Goal: Task Accomplishment & Management: Manage account settings

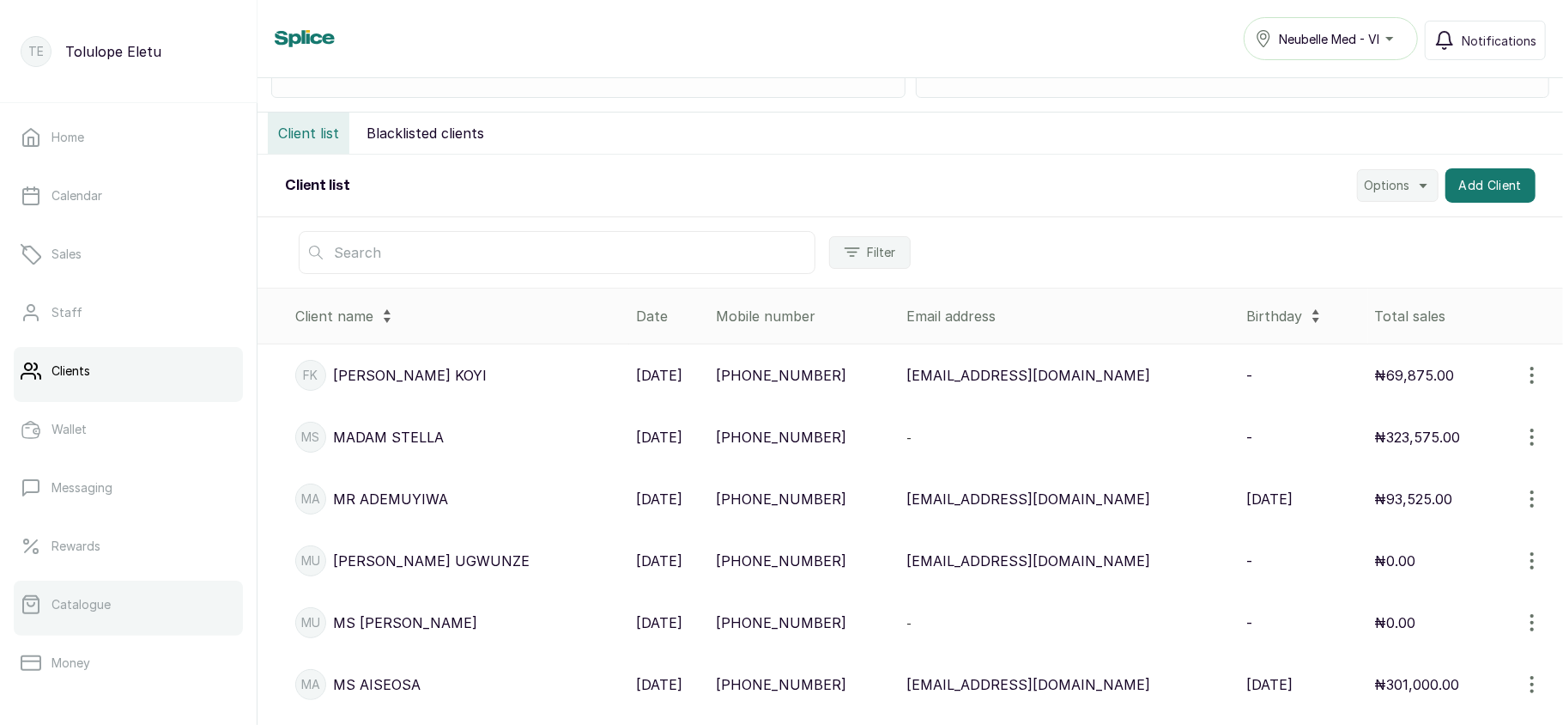
scroll to position [248, 0]
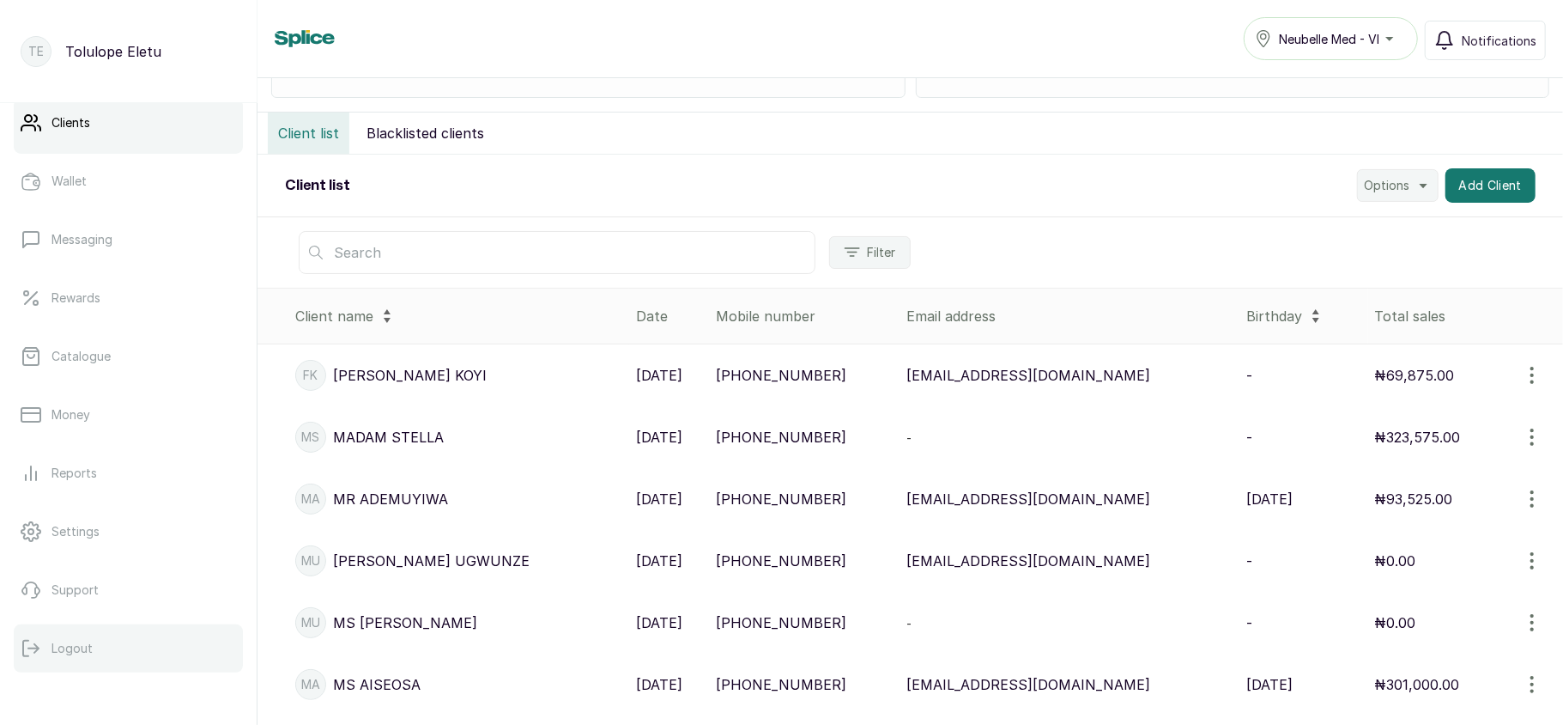
click at [103, 661] on button "Logout" at bounding box center [128, 648] width 229 height 48
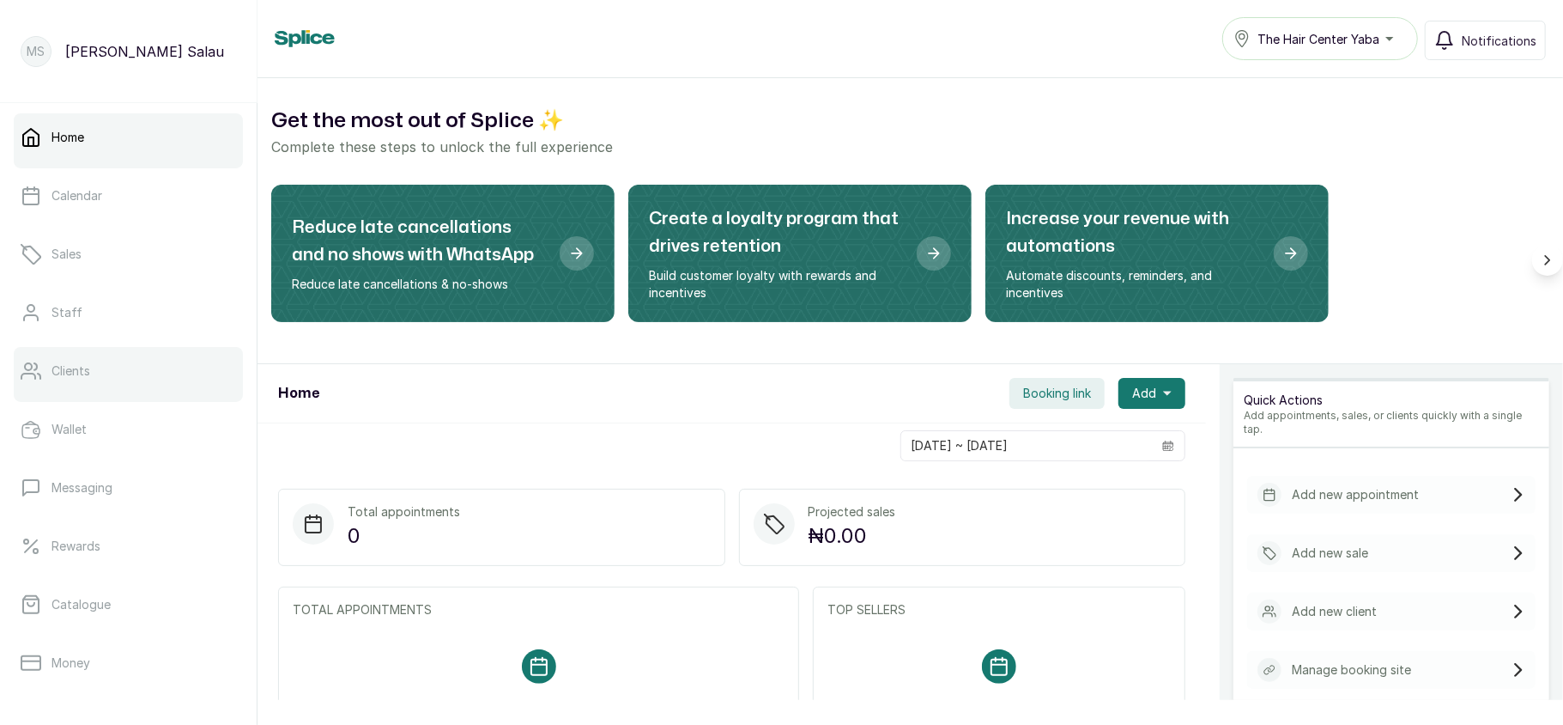
drag, startPoint x: 0, startPoint y: 0, endPoint x: 100, endPoint y: 381, distance: 394.2
click at [100, 381] on link "Clients" at bounding box center [128, 371] width 229 height 48
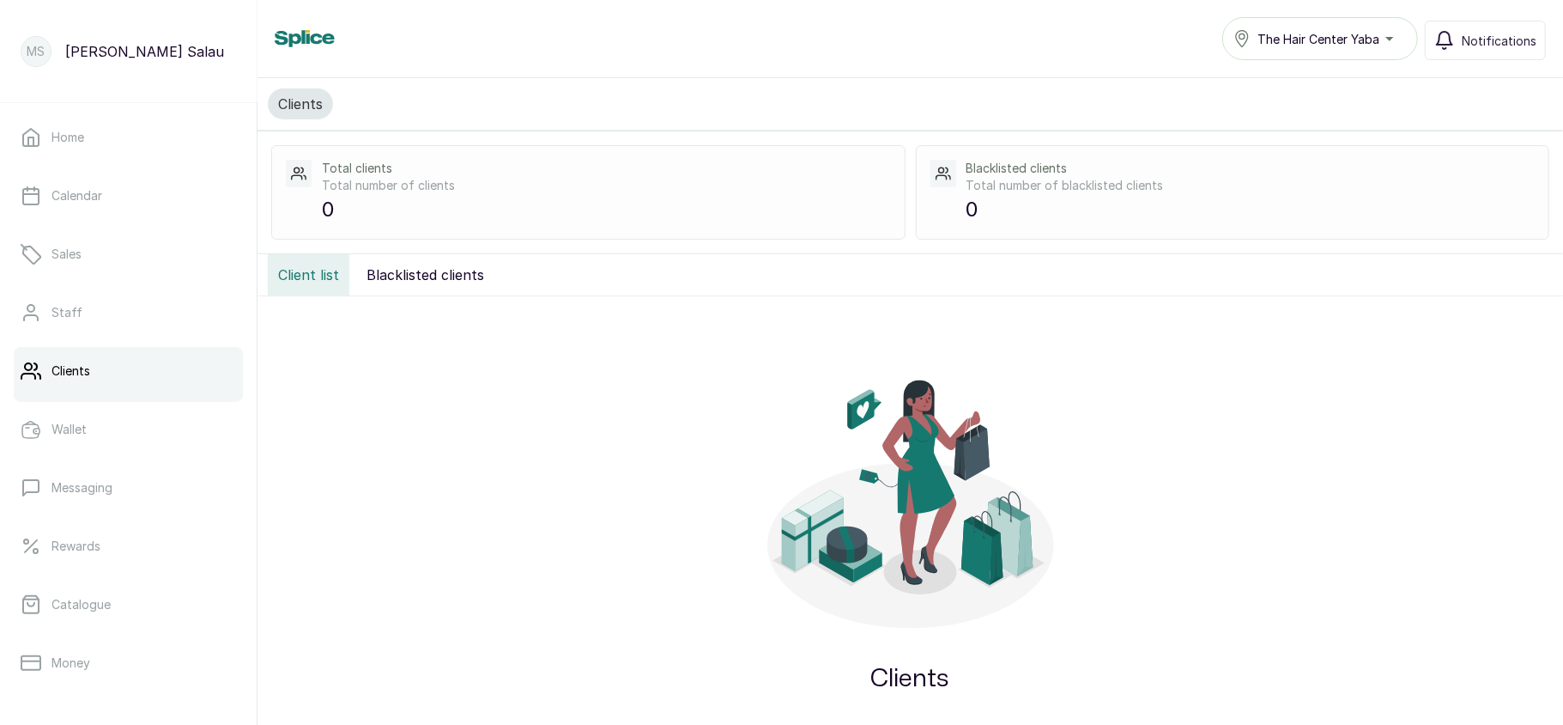
click at [1341, 49] on button "The Hair Center Yaba" at bounding box center [1320, 38] width 196 height 43
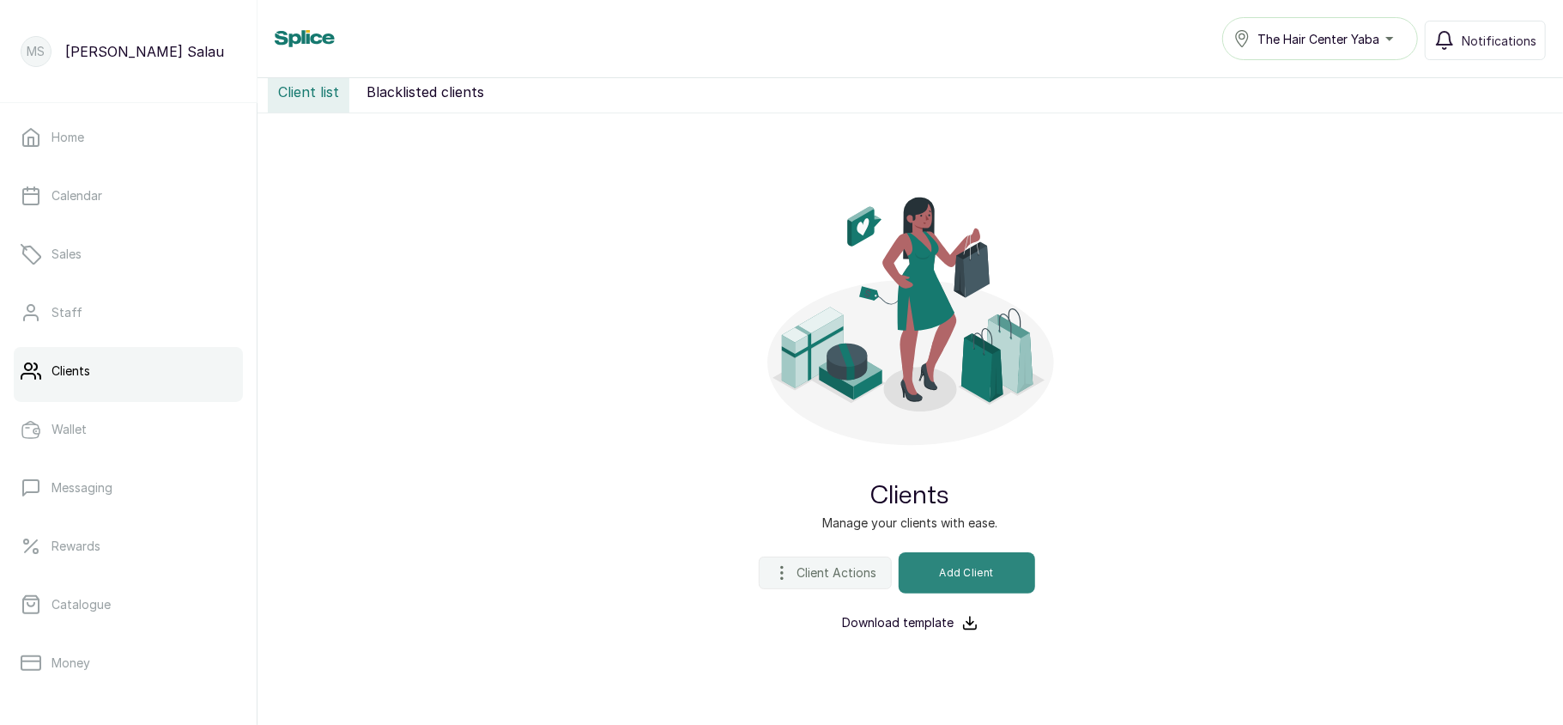
click at [942, 567] on button "Add Client" at bounding box center [967, 572] width 137 height 41
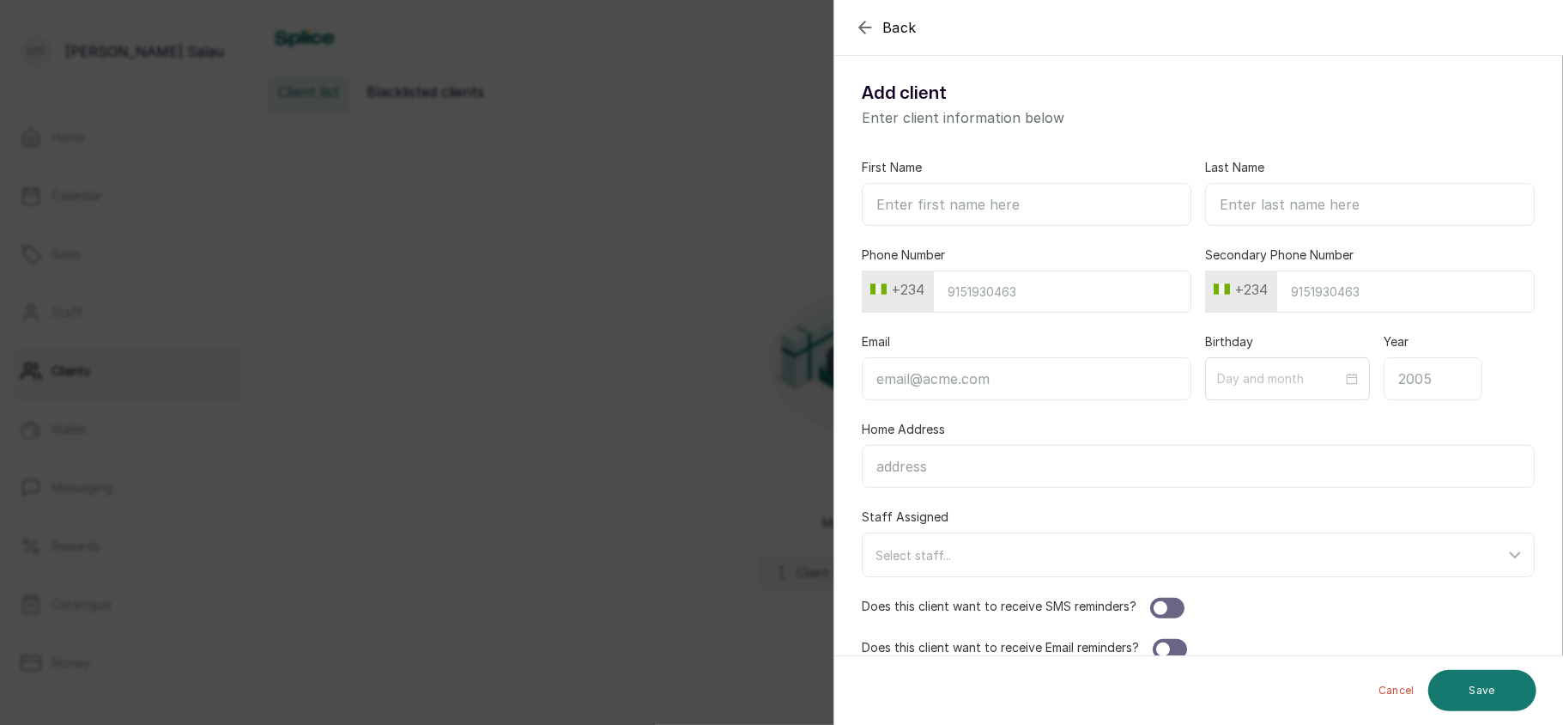
click at [737, 378] on div "Back Add client Add client Enter client information below First Name Last Name …" at bounding box center [781, 362] width 1563 height 725
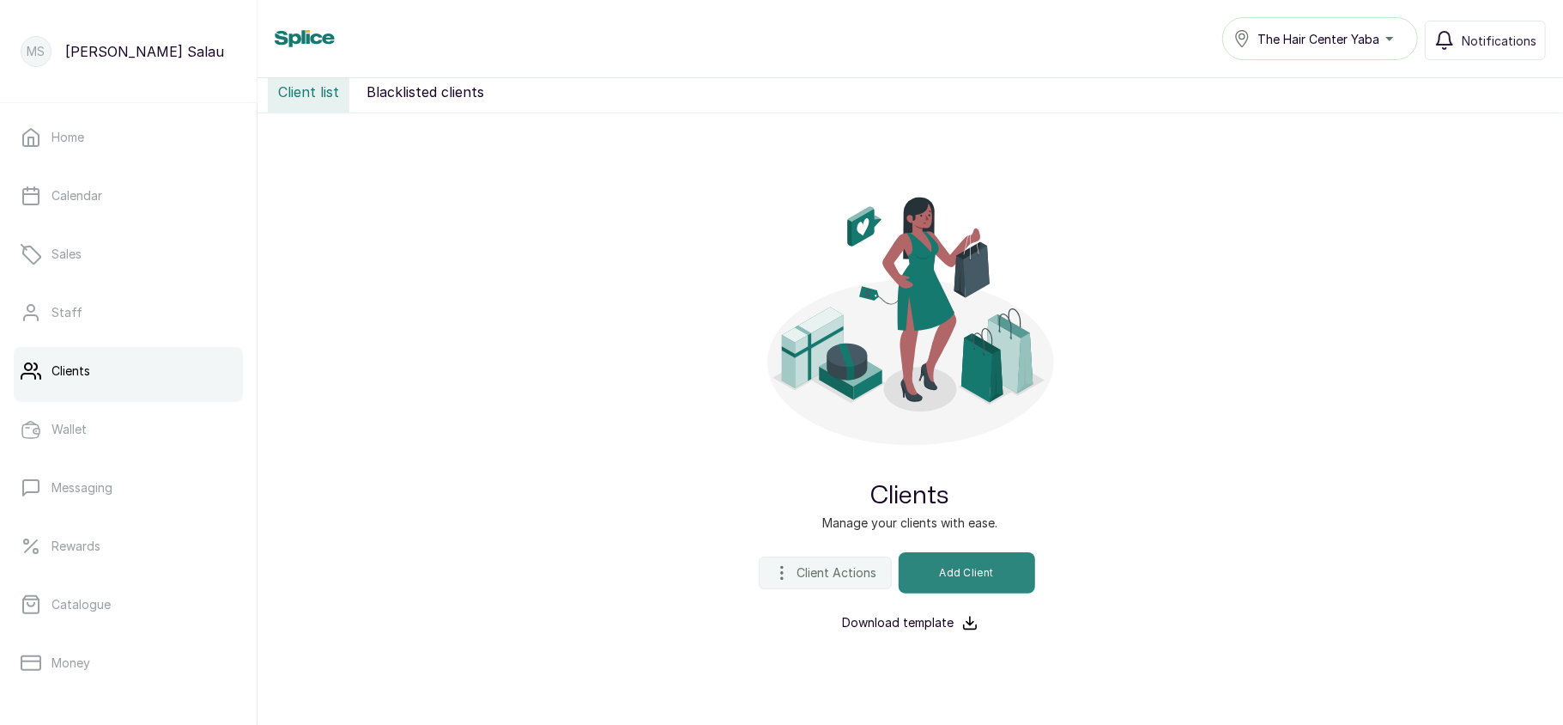
click at [984, 573] on button "Add Client" at bounding box center [967, 572] width 137 height 41
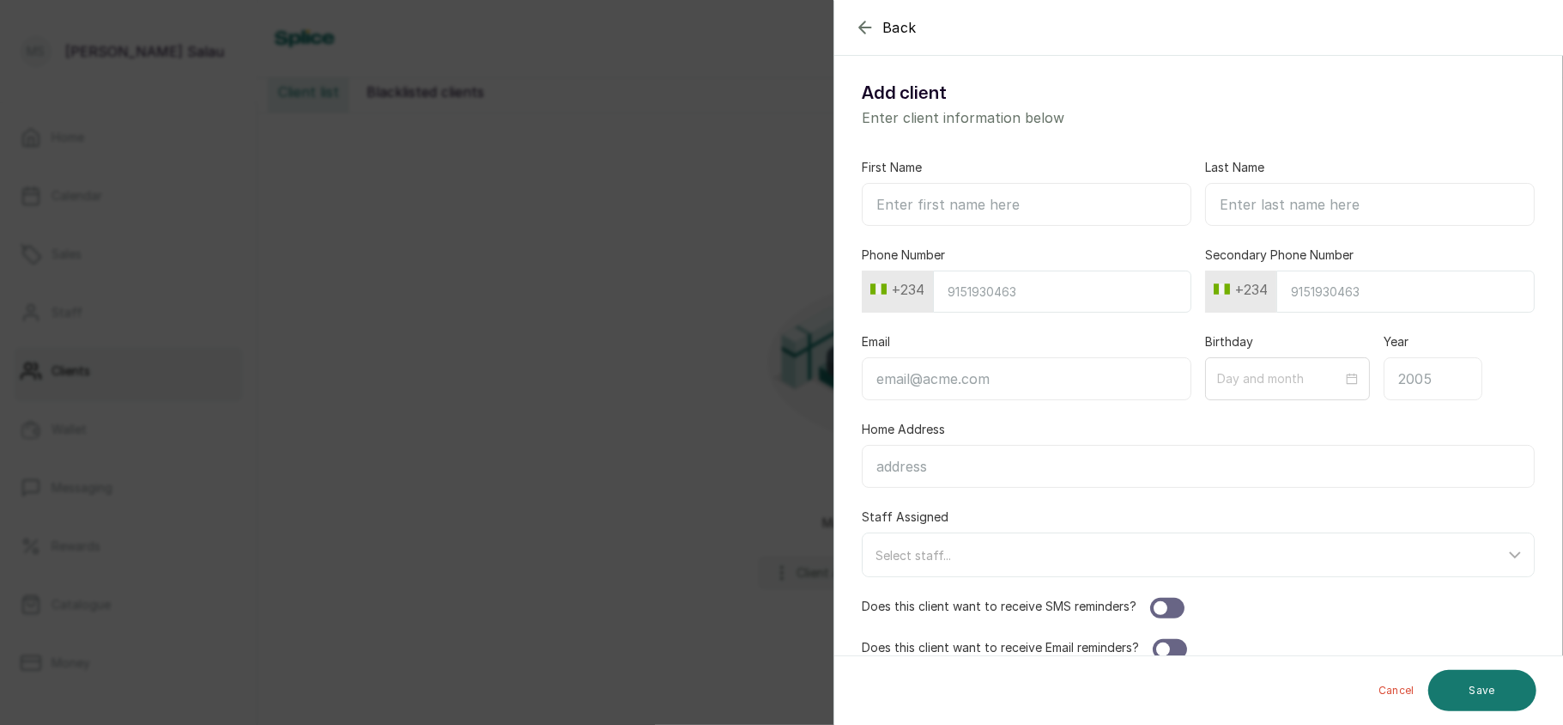
scroll to position [27, 0]
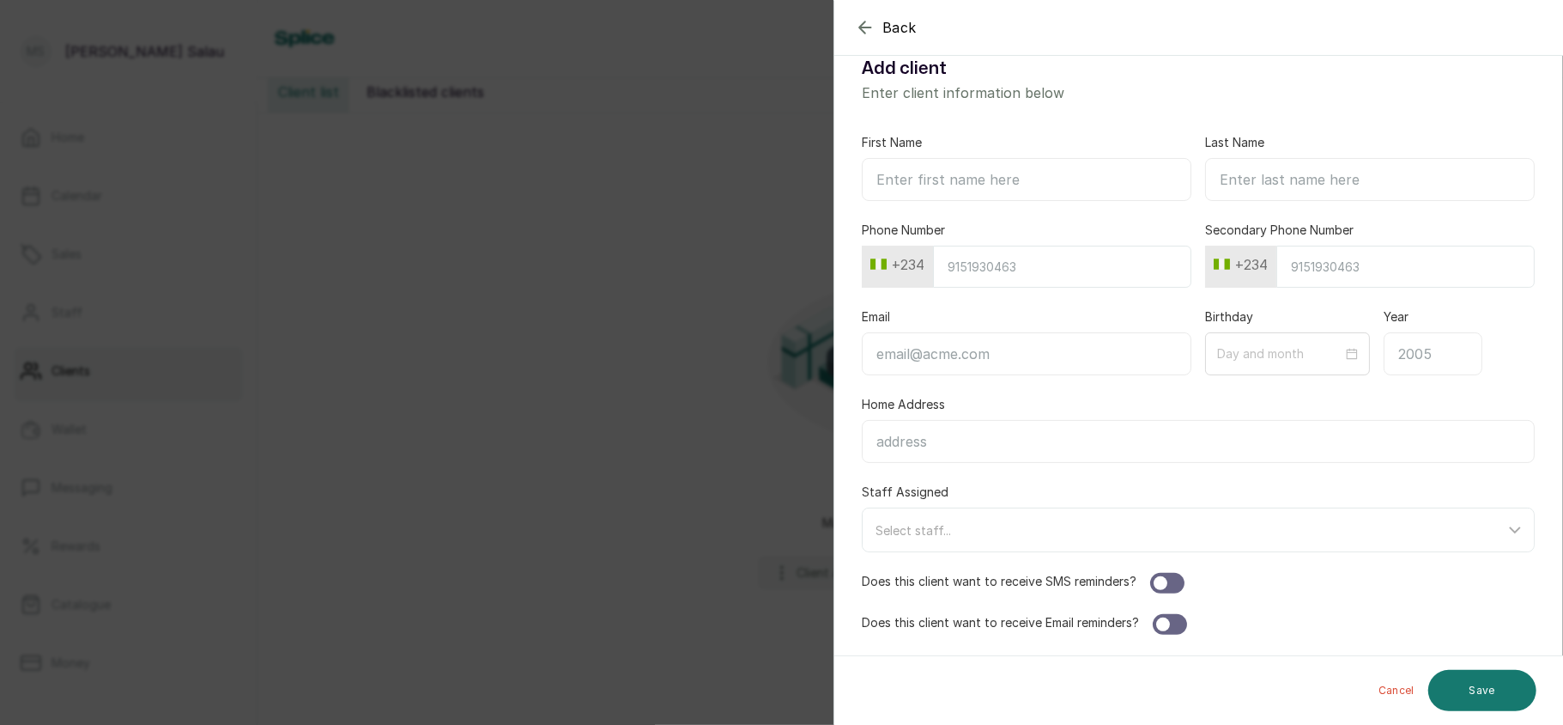
click at [738, 470] on div "Back Add client Add client Enter client information below First Name Last Name …" at bounding box center [781, 362] width 1563 height 725
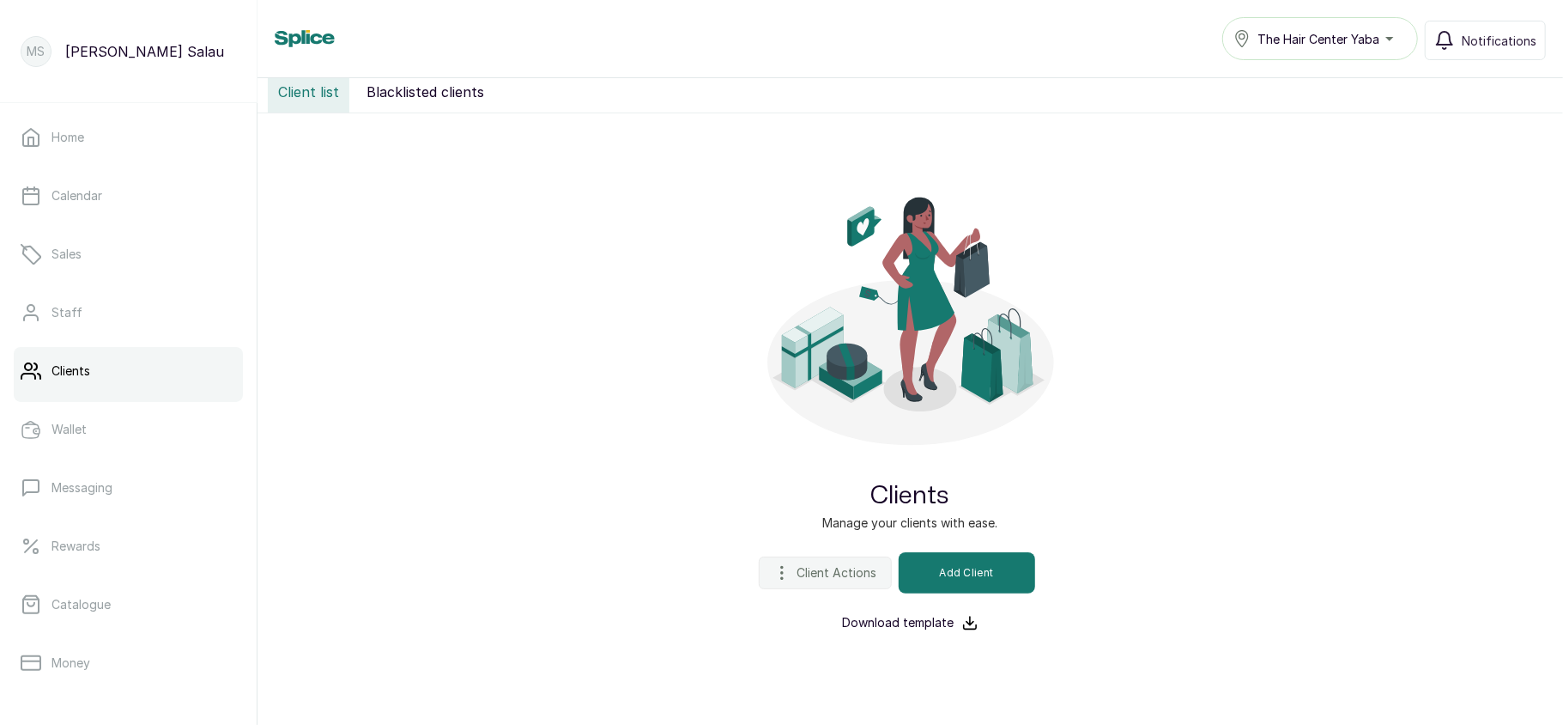
click at [810, 571] on span "Client Actions" at bounding box center [838, 572] width 80 height 17
click at [740, 646] on span "Import Clients" at bounding box center [795, 654] width 165 height 21
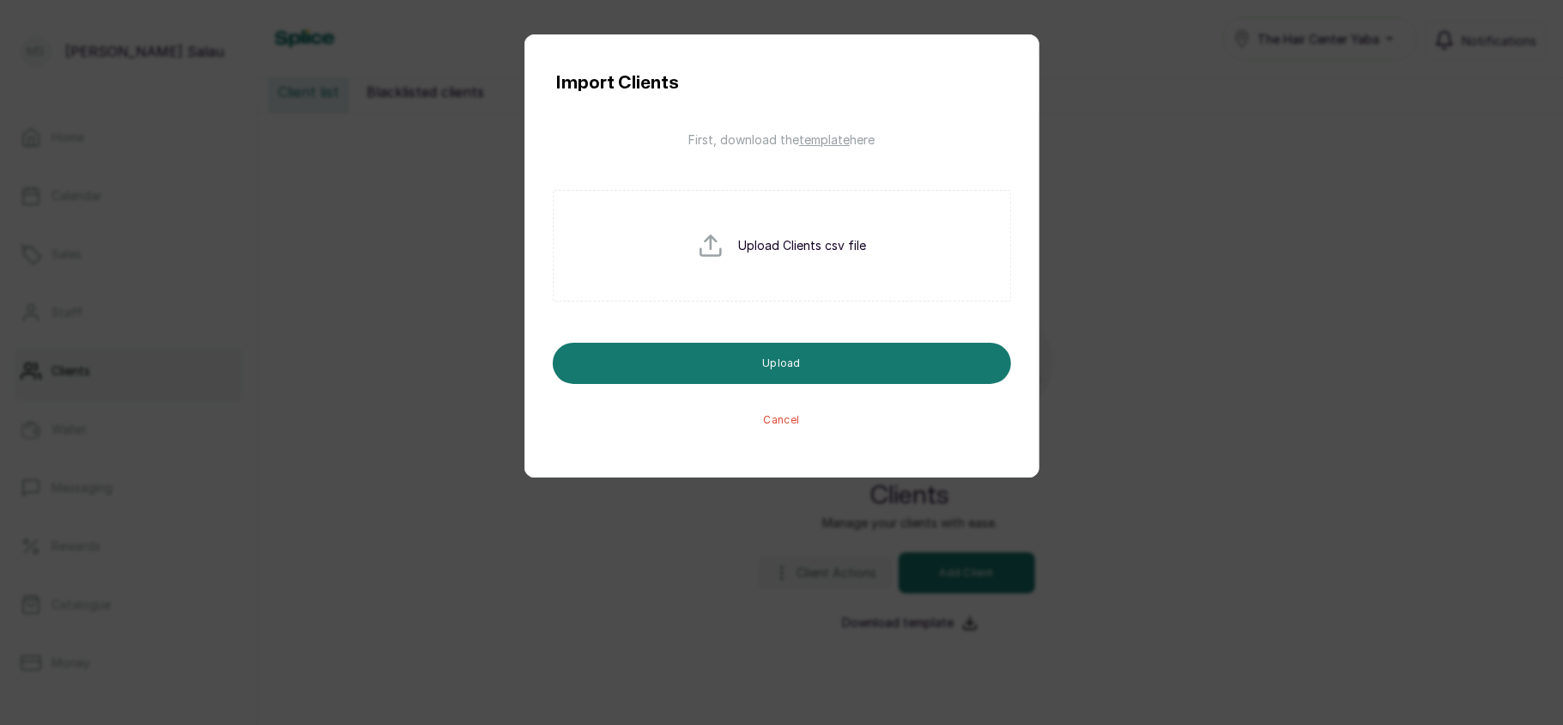
click at [759, 251] on input "file" at bounding box center [752, 273] width 110 height 82
type input "C:\fakepath\client_import_template (4) - client_import_template (4) (1).csv"
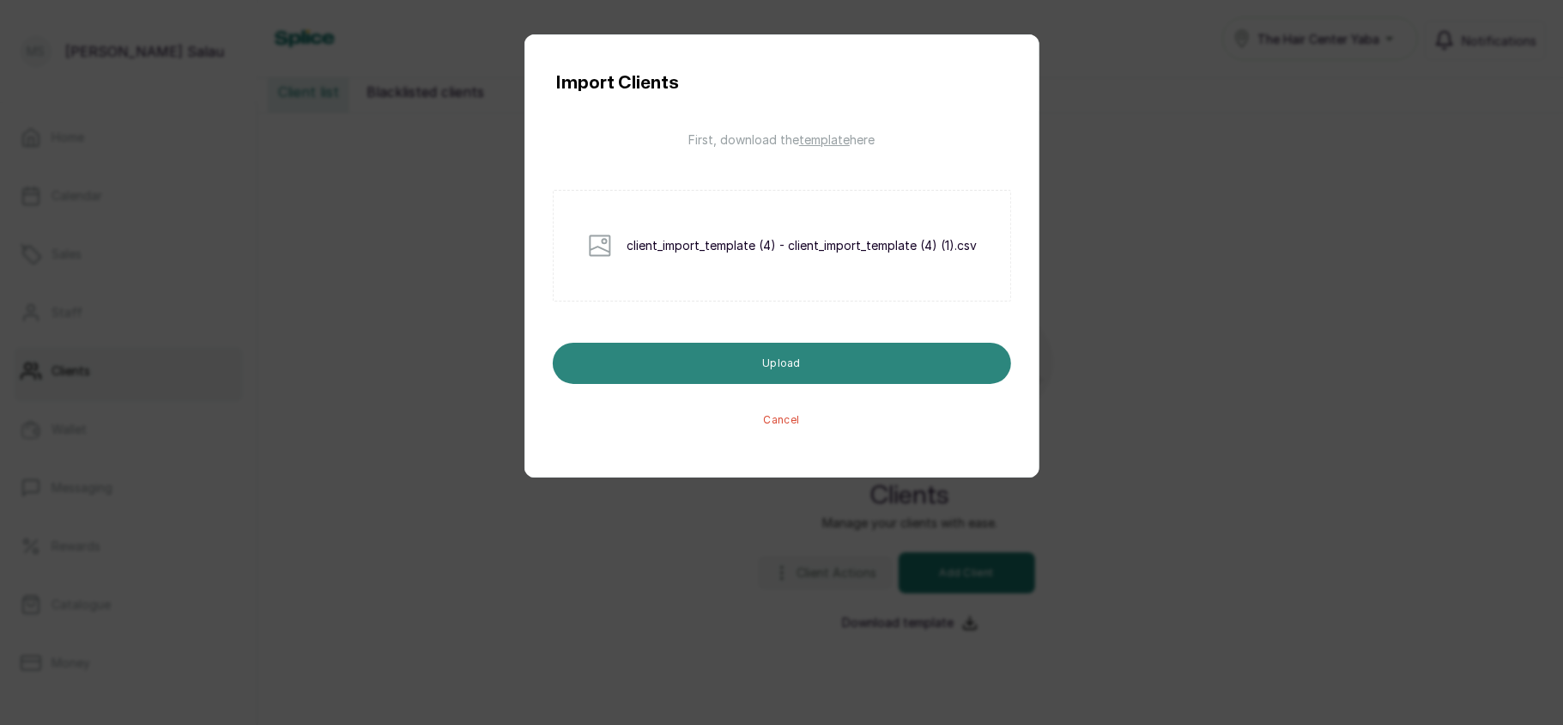
click at [783, 359] on button "Upload" at bounding box center [782, 363] width 458 height 41
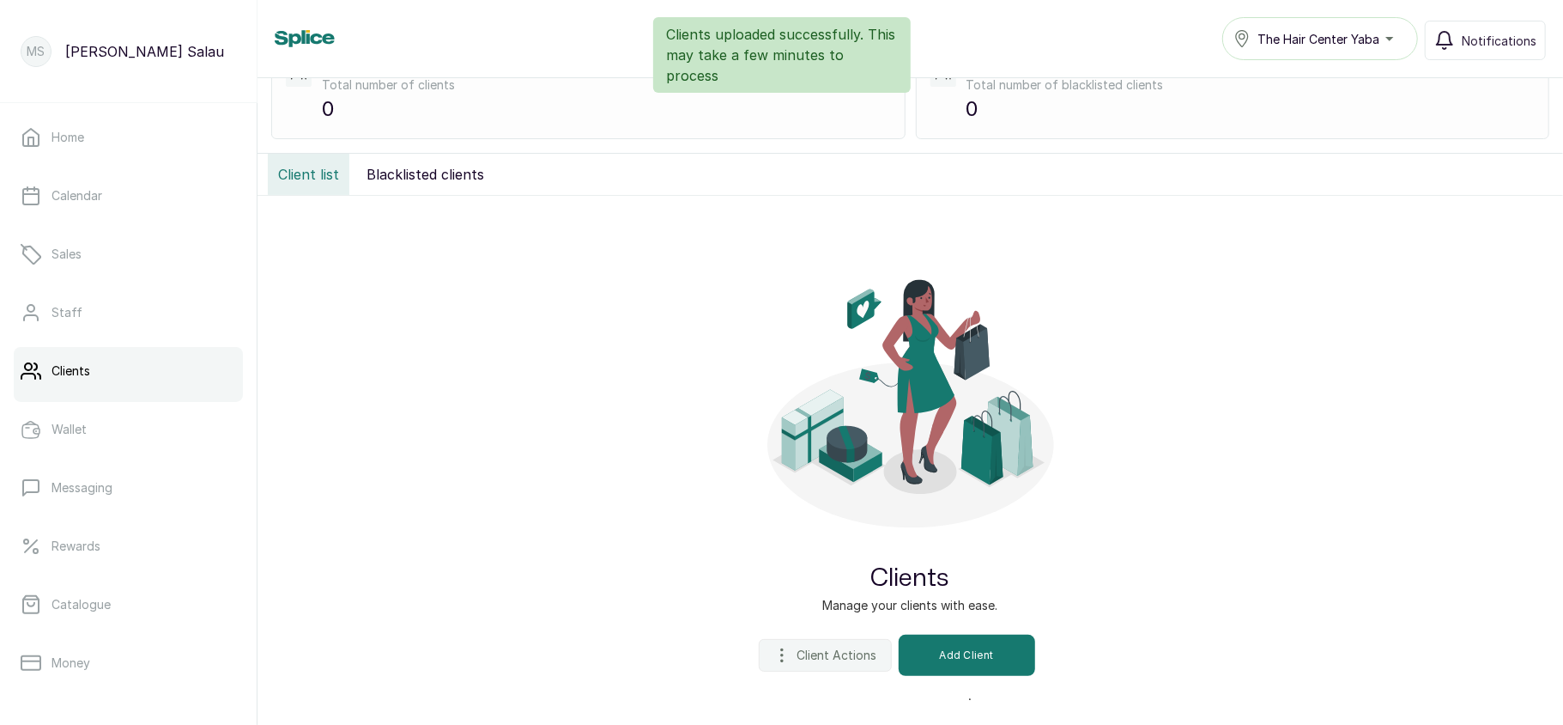
scroll to position [0, 0]
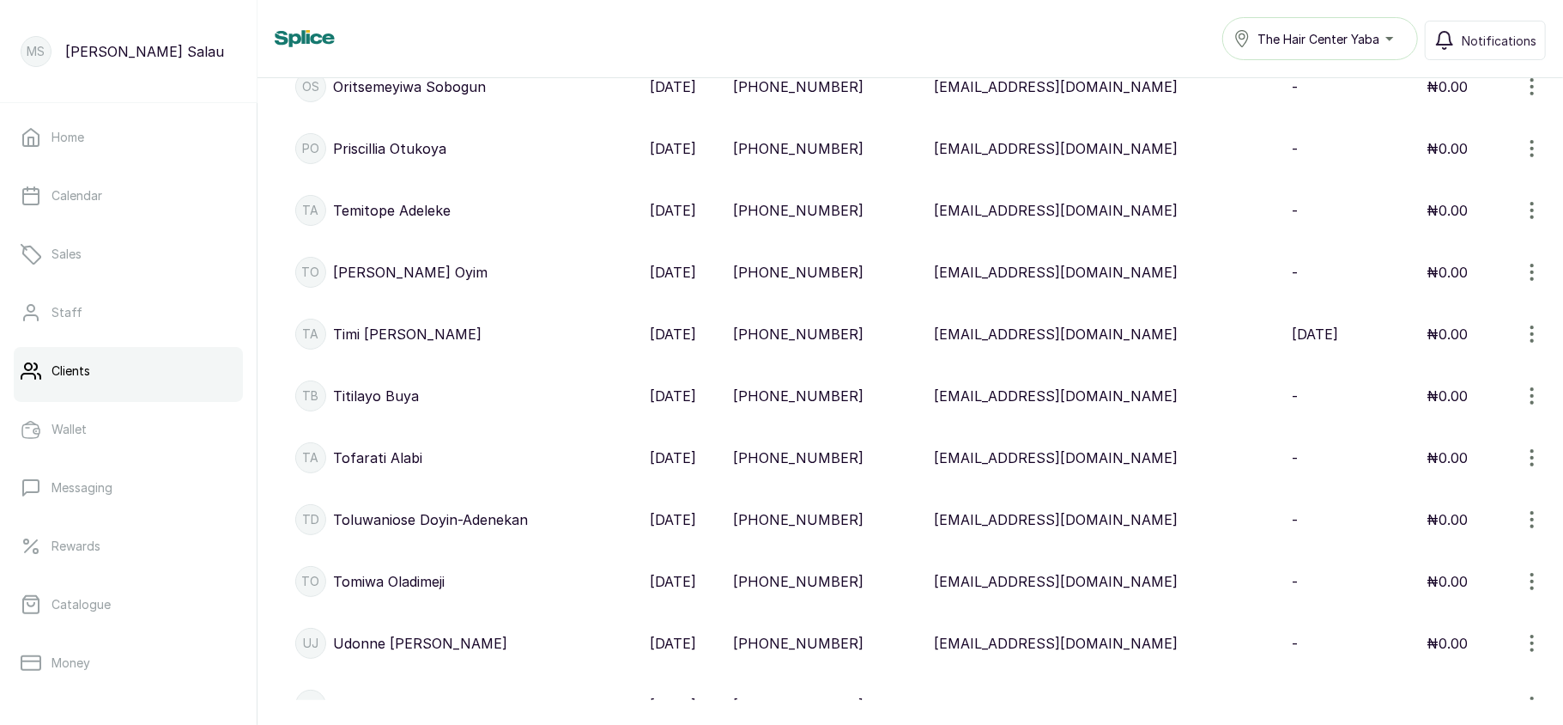
scroll to position [1671, 0]
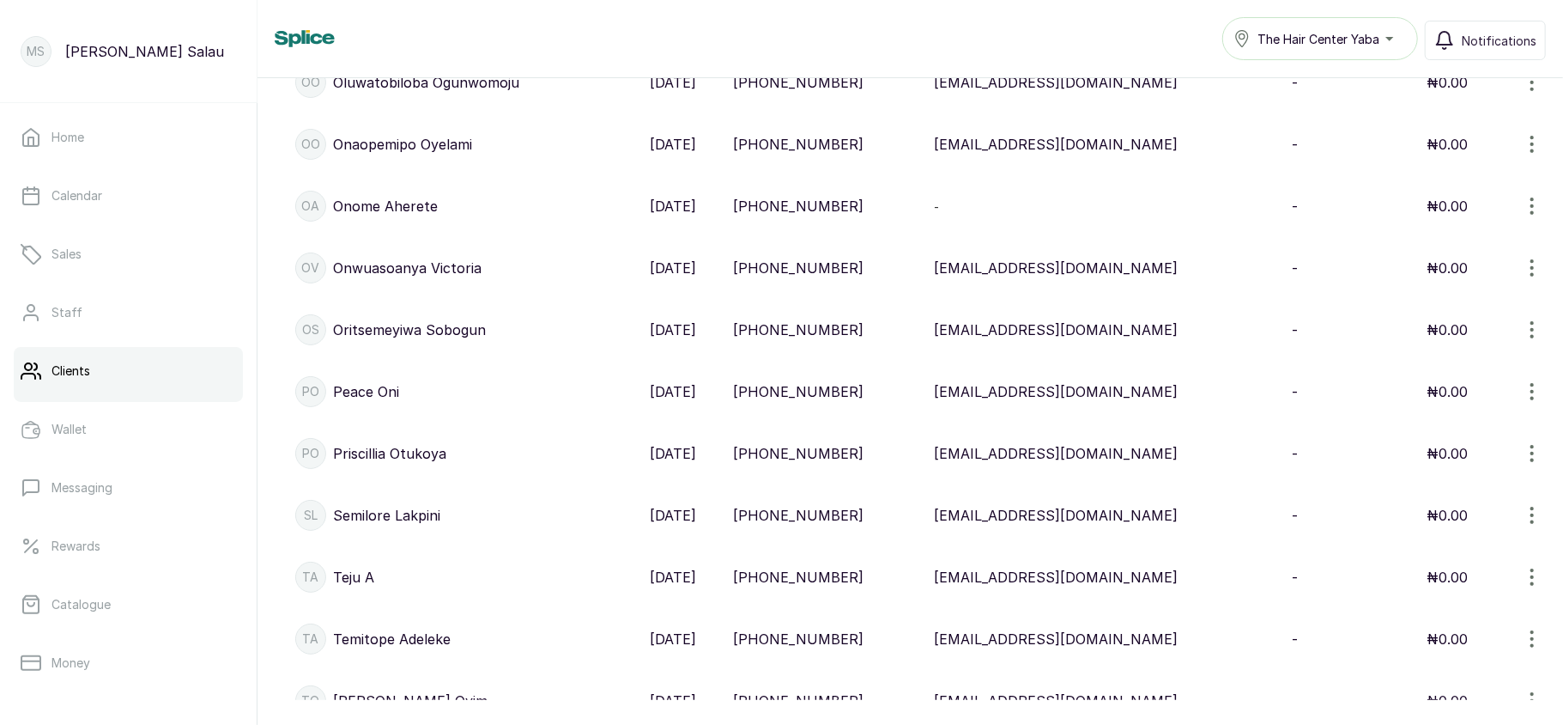
click at [859, 636] on p "+2348166858916" at bounding box center [798, 638] width 130 height 21
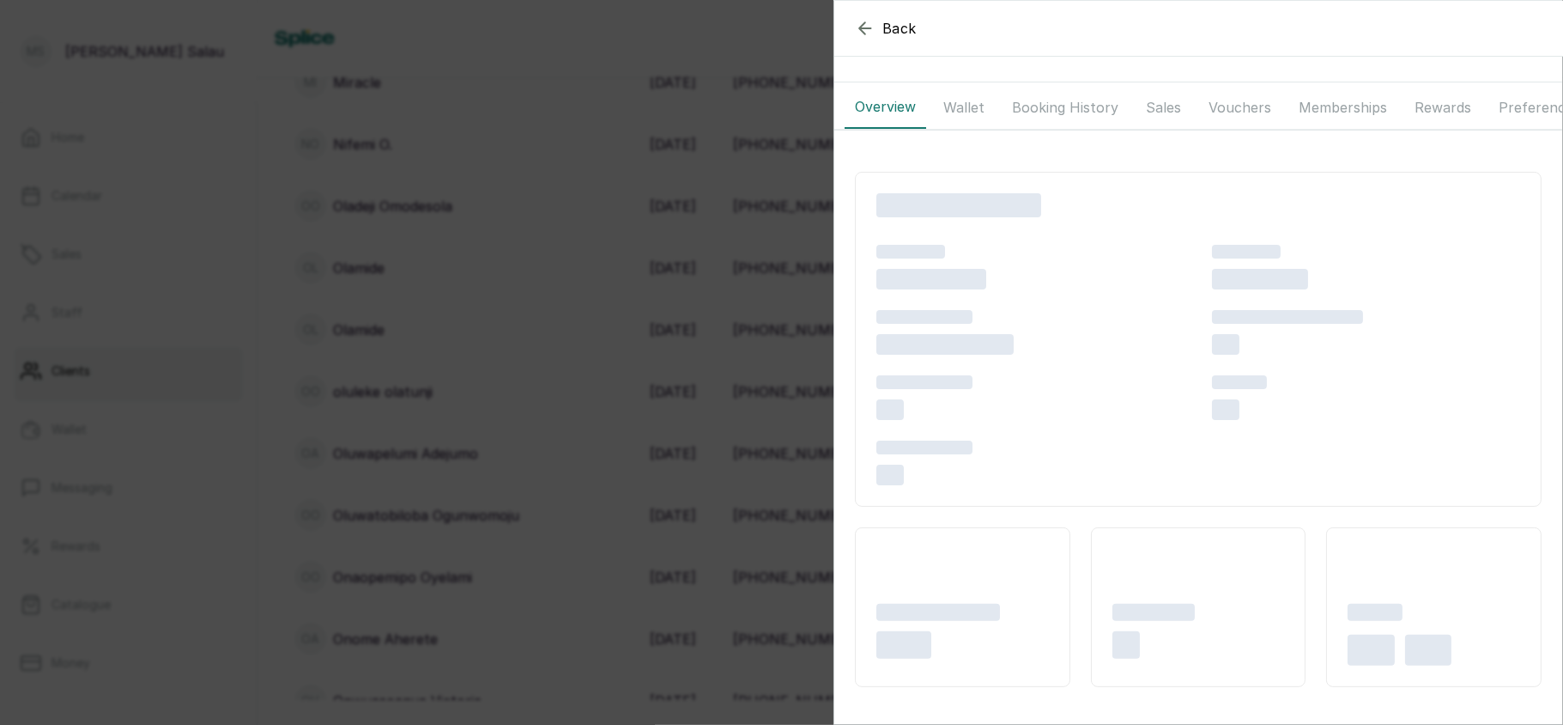
click at [650, 508] on div "Back Overview Wallet Booking History Sales Vouchers Memberships Rewards Prefere…" at bounding box center [781, 362] width 1563 height 725
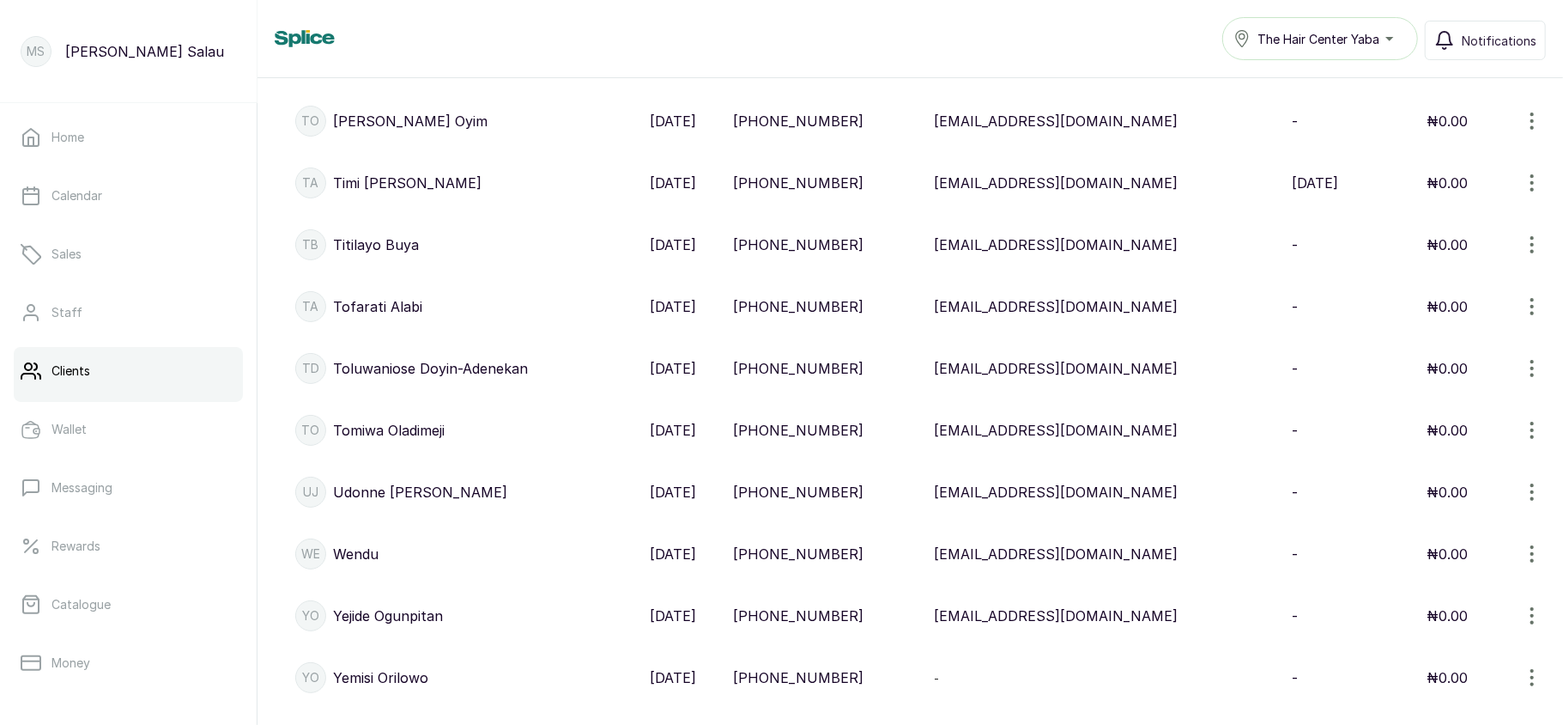
scroll to position [2907, 0]
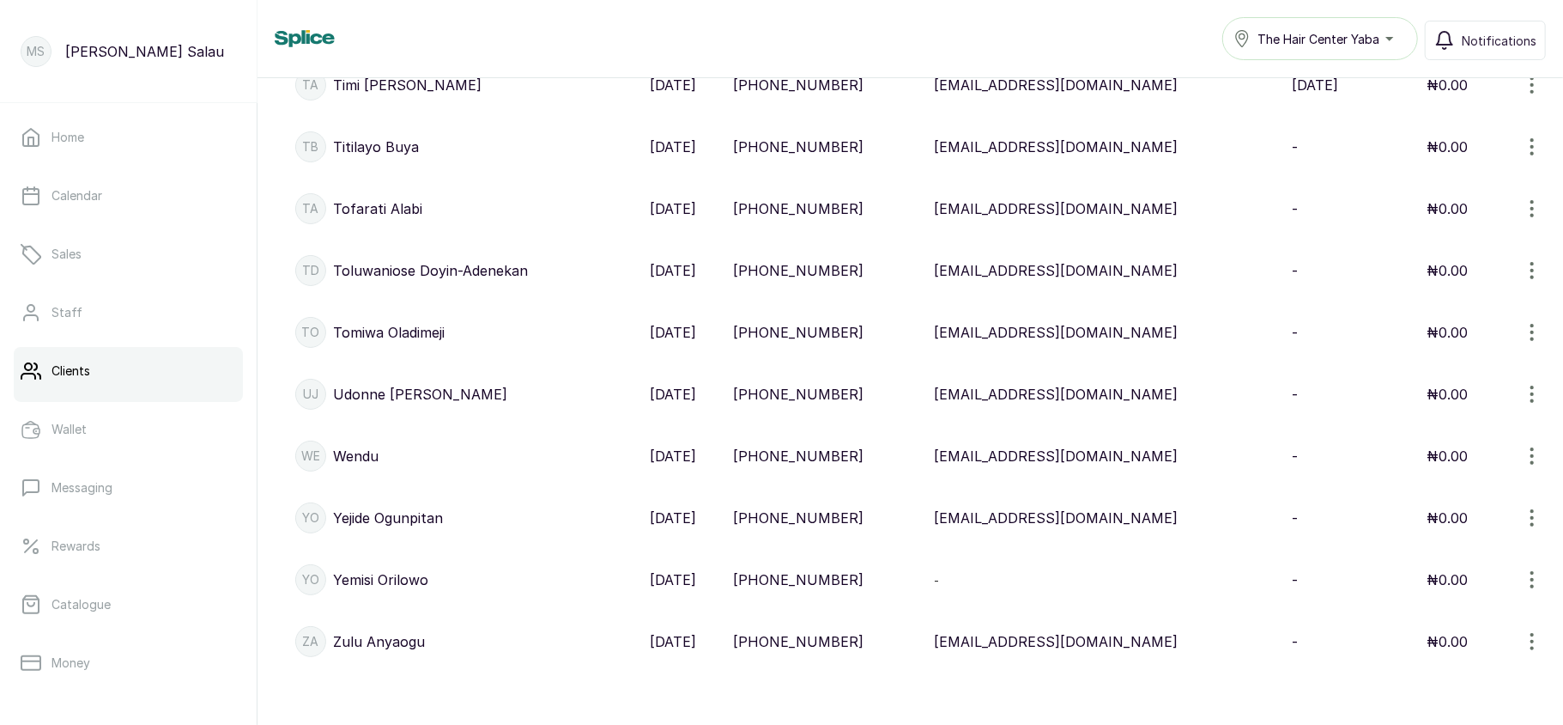
click at [824, 580] on p "+2348000000000" at bounding box center [798, 579] width 130 height 21
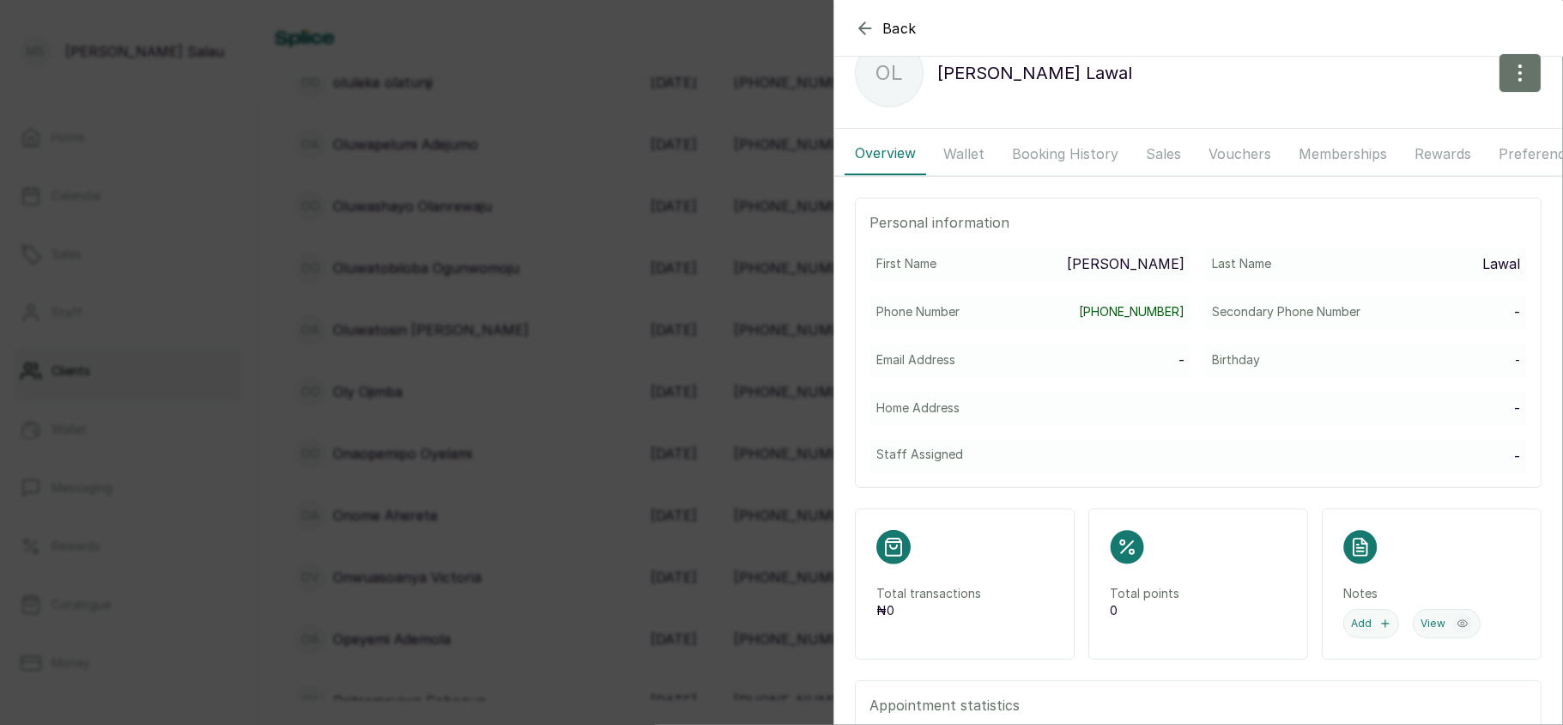
scroll to position [0, 0]
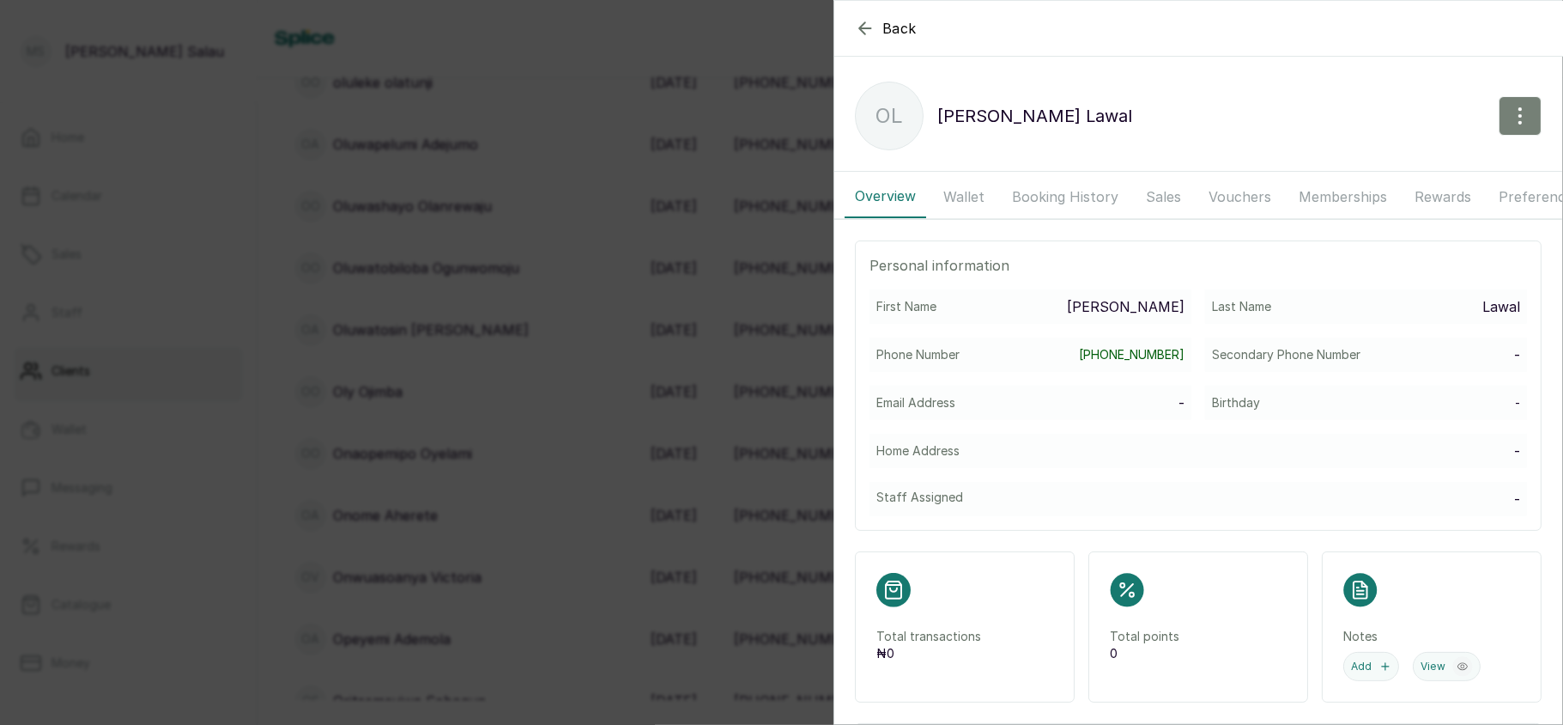
click at [1510, 112] on icon "button" at bounding box center [1520, 116] width 21 height 21
click at [1363, 163] on span "Edit" at bounding box center [1445, 166] width 165 height 21
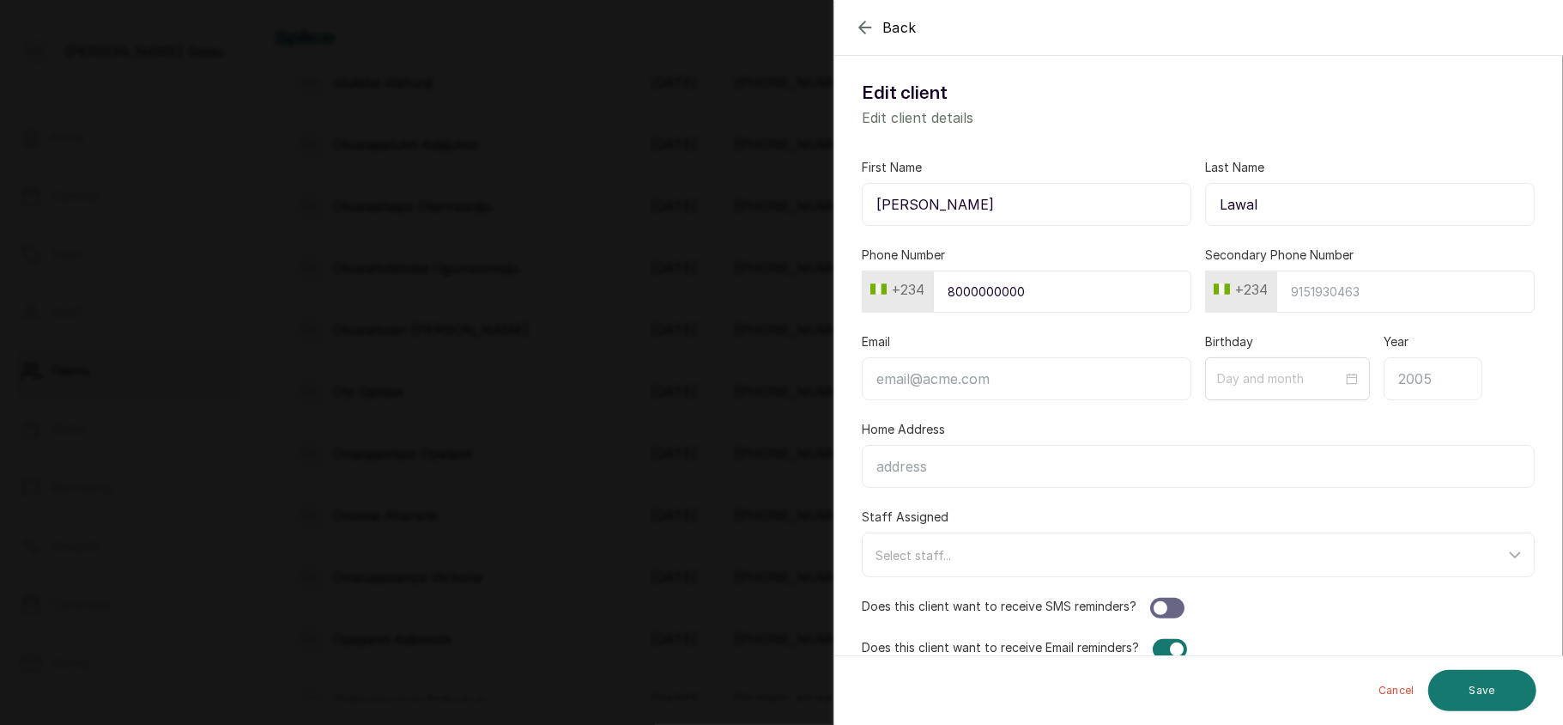
scroll to position [27, 0]
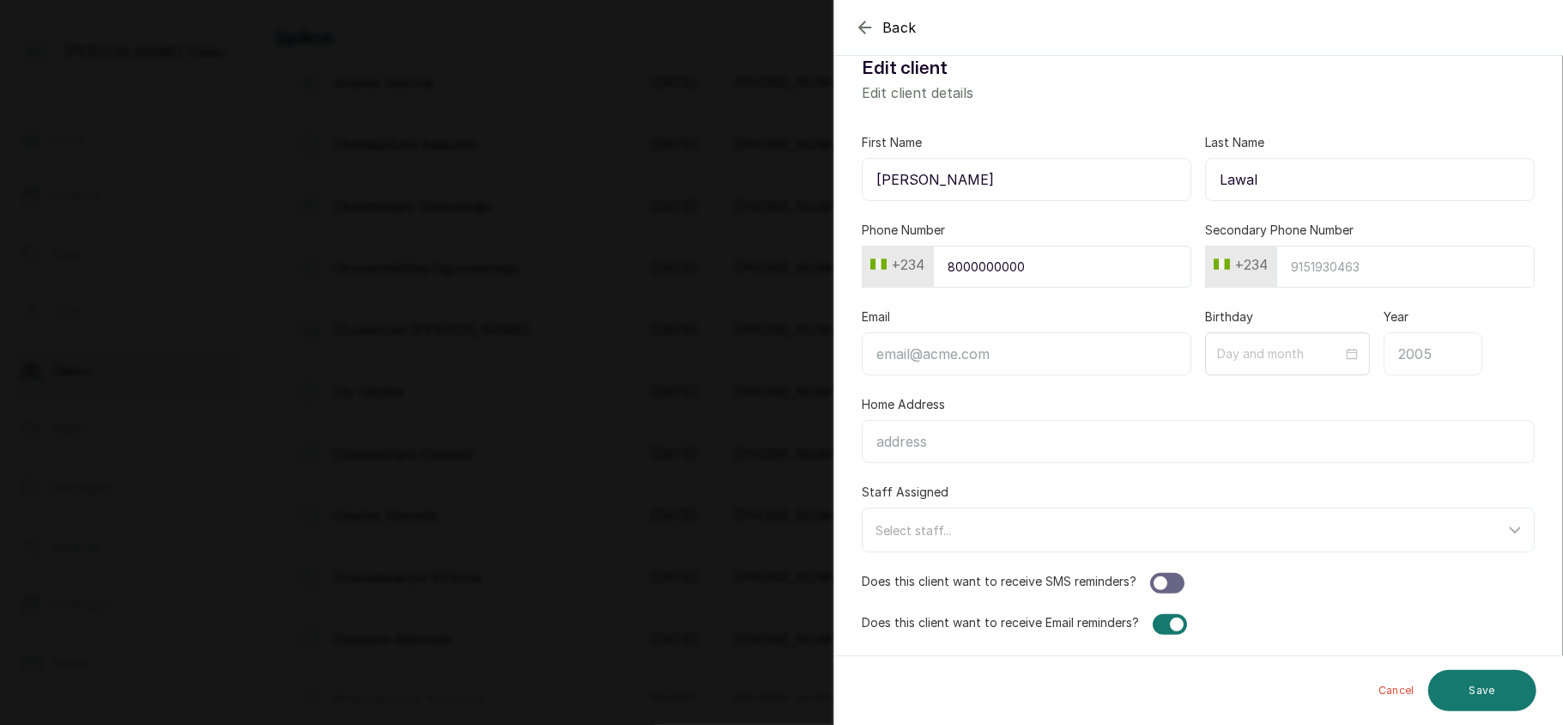
click at [763, 543] on div "Back Edit client Edit client Edit client details First Name Olayinka Last Name …" at bounding box center [781, 362] width 1563 height 725
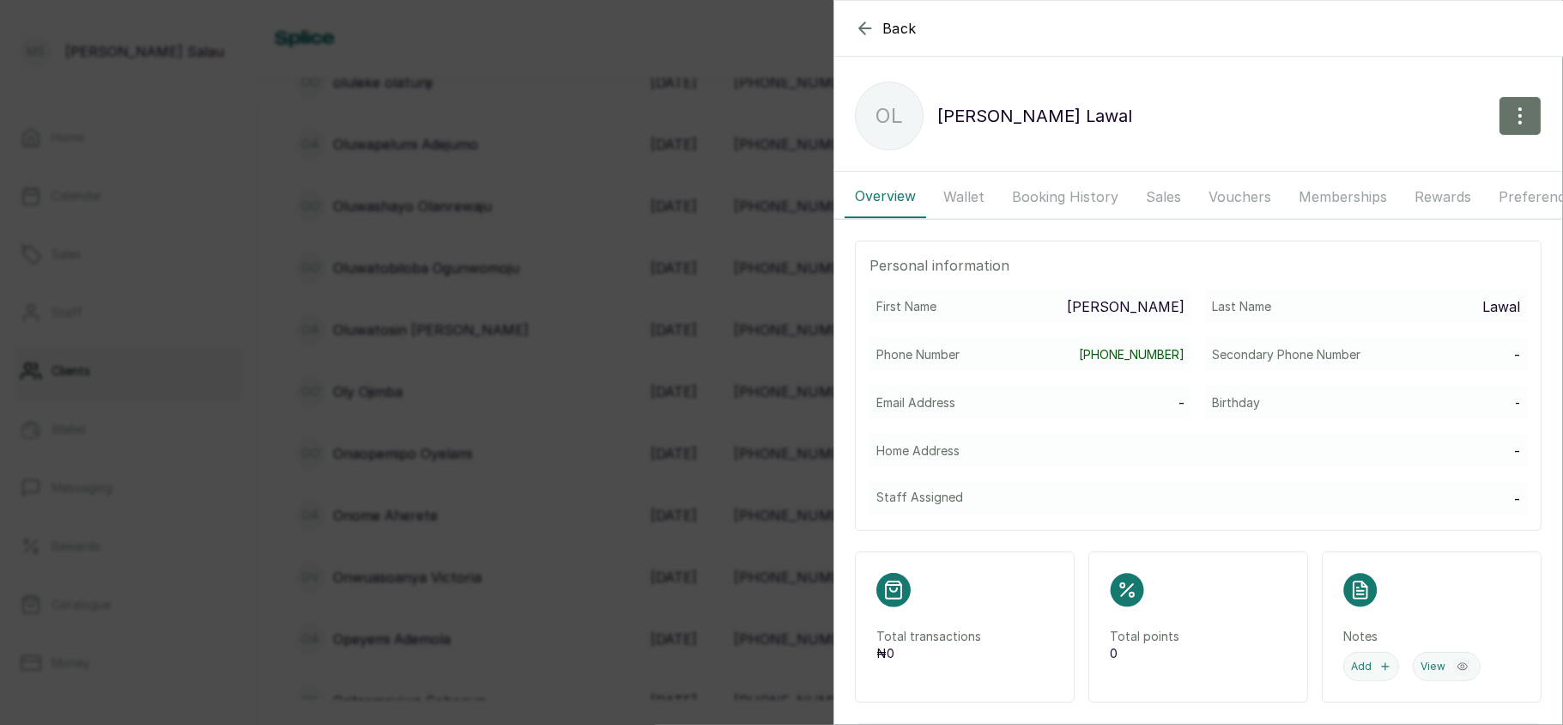
click at [763, 543] on div "Back Olayinka Lawal OL Olayinka Lawal Overview Wallet Booking History Sales Vou…" at bounding box center [781, 362] width 1563 height 725
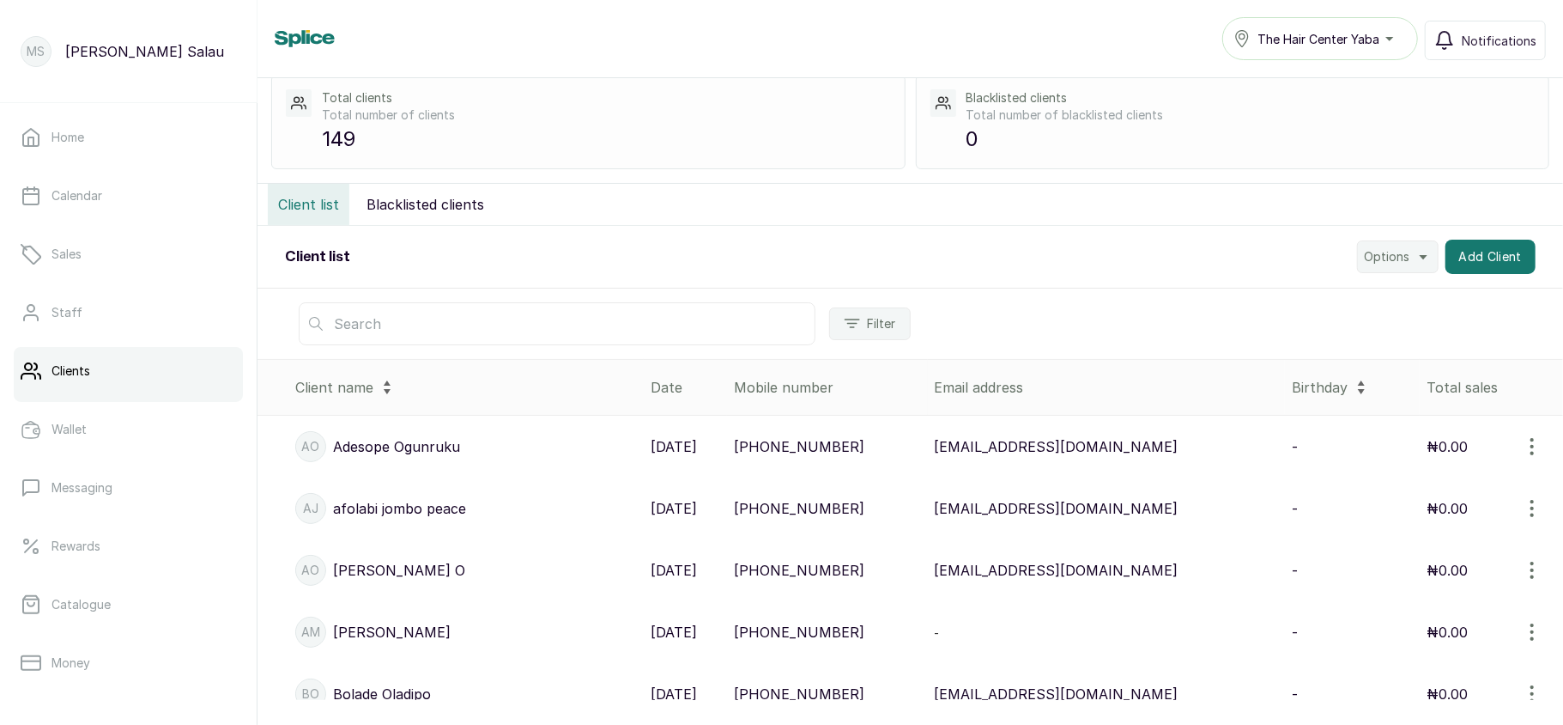
scroll to position [0, 0]
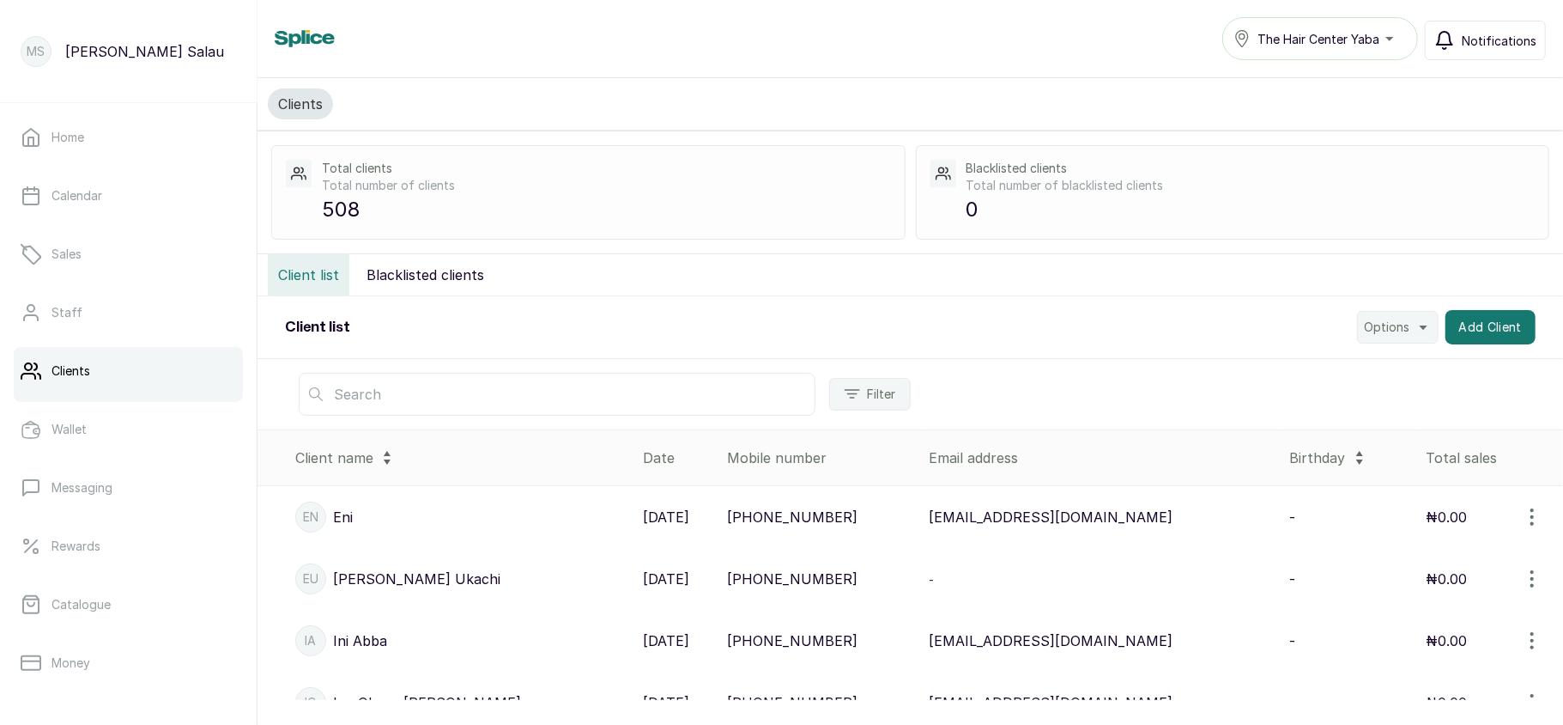
click at [1487, 41] on span "Notifications" at bounding box center [1499, 41] width 75 height 18
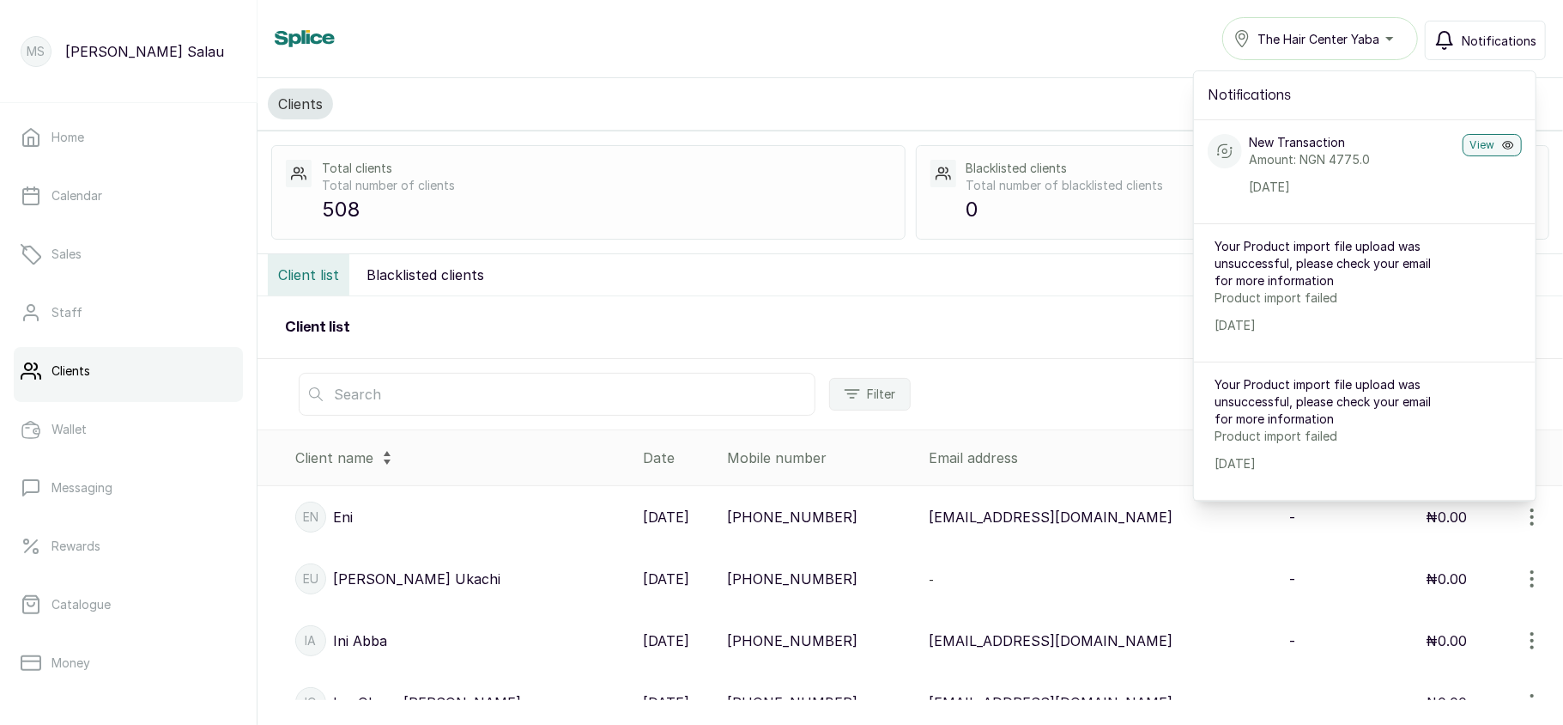
click at [1488, 42] on span "Notifications" at bounding box center [1499, 41] width 75 height 18
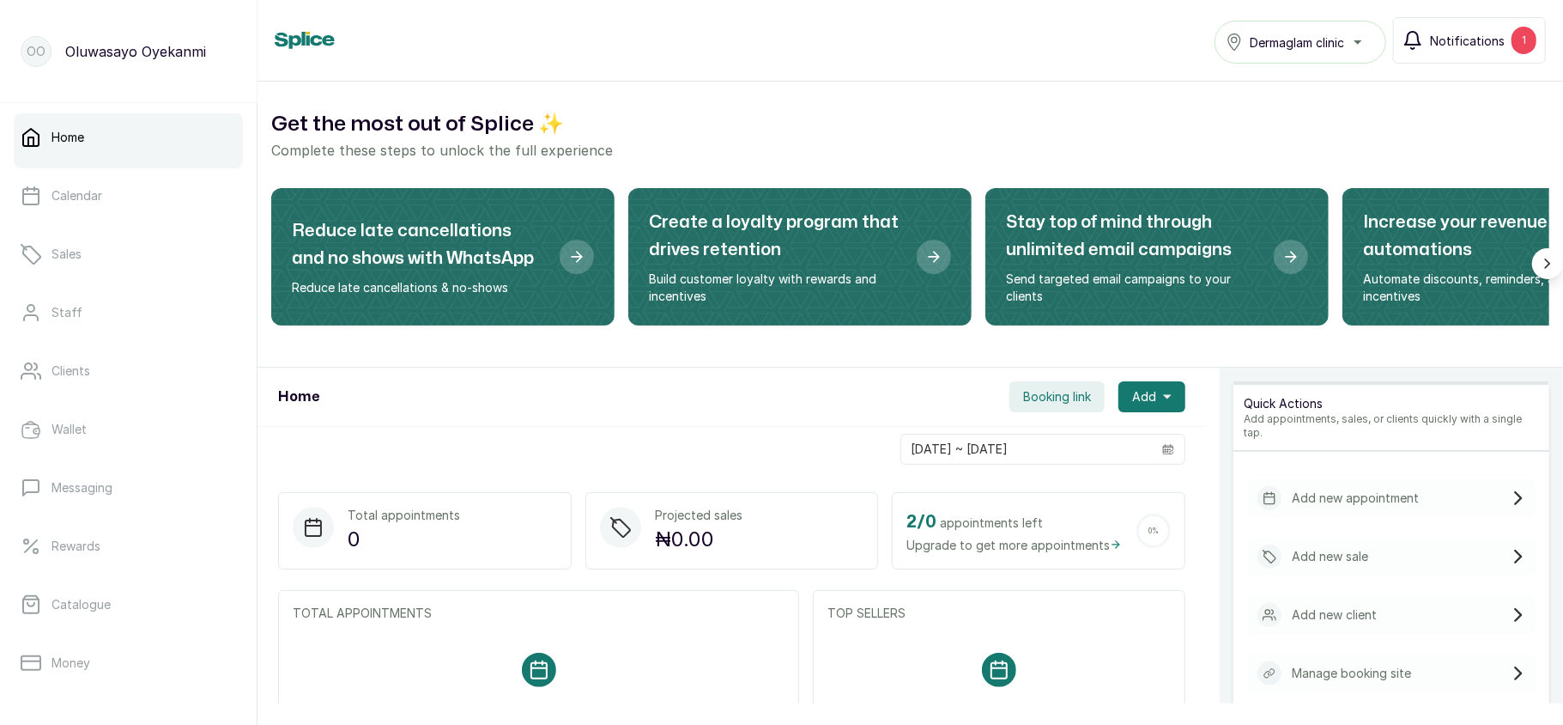
click at [1449, 29] on button "Notifications 1" at bounding box center [1469, 40] width 153 height 46
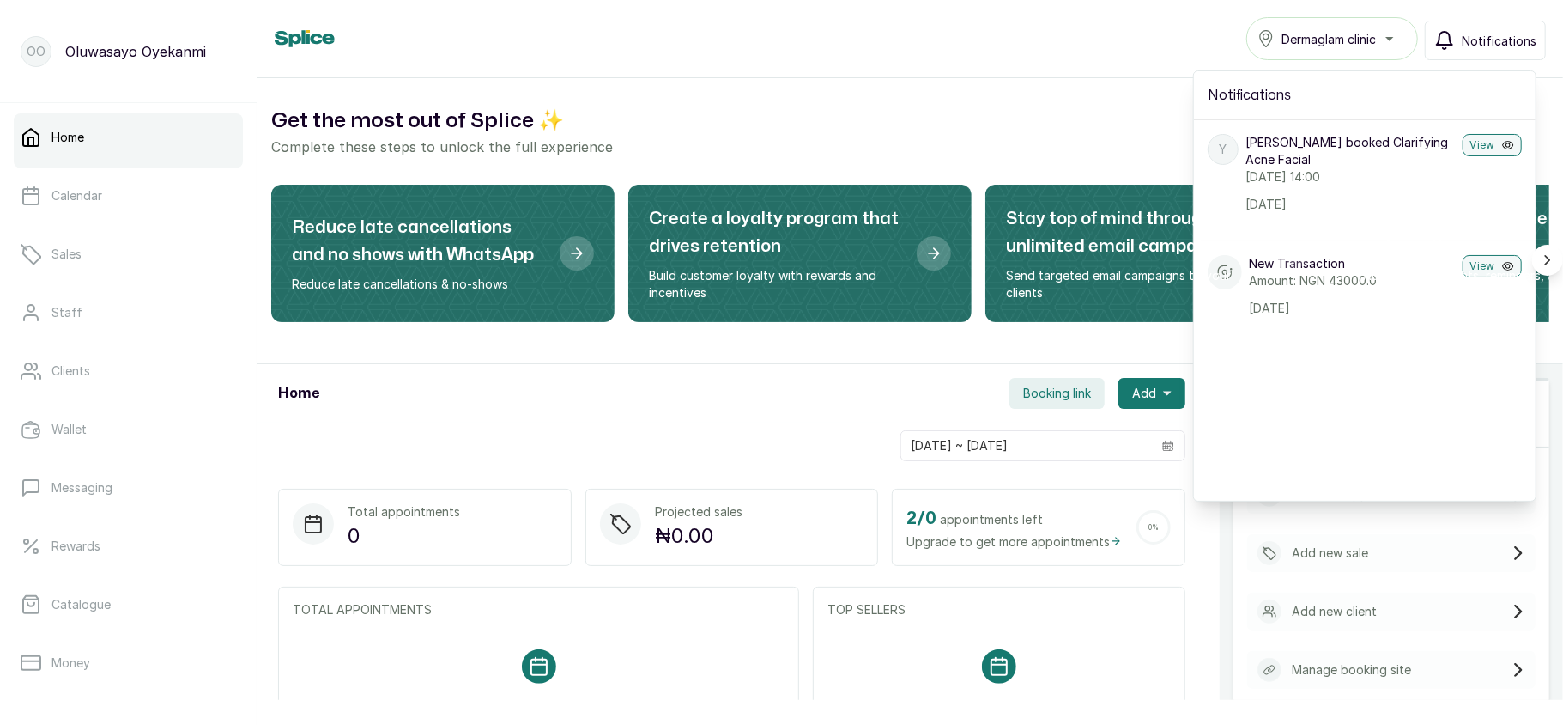
click at [1449, 30] on icon "button" at bounding box center [1445, 40] width 21 height 21
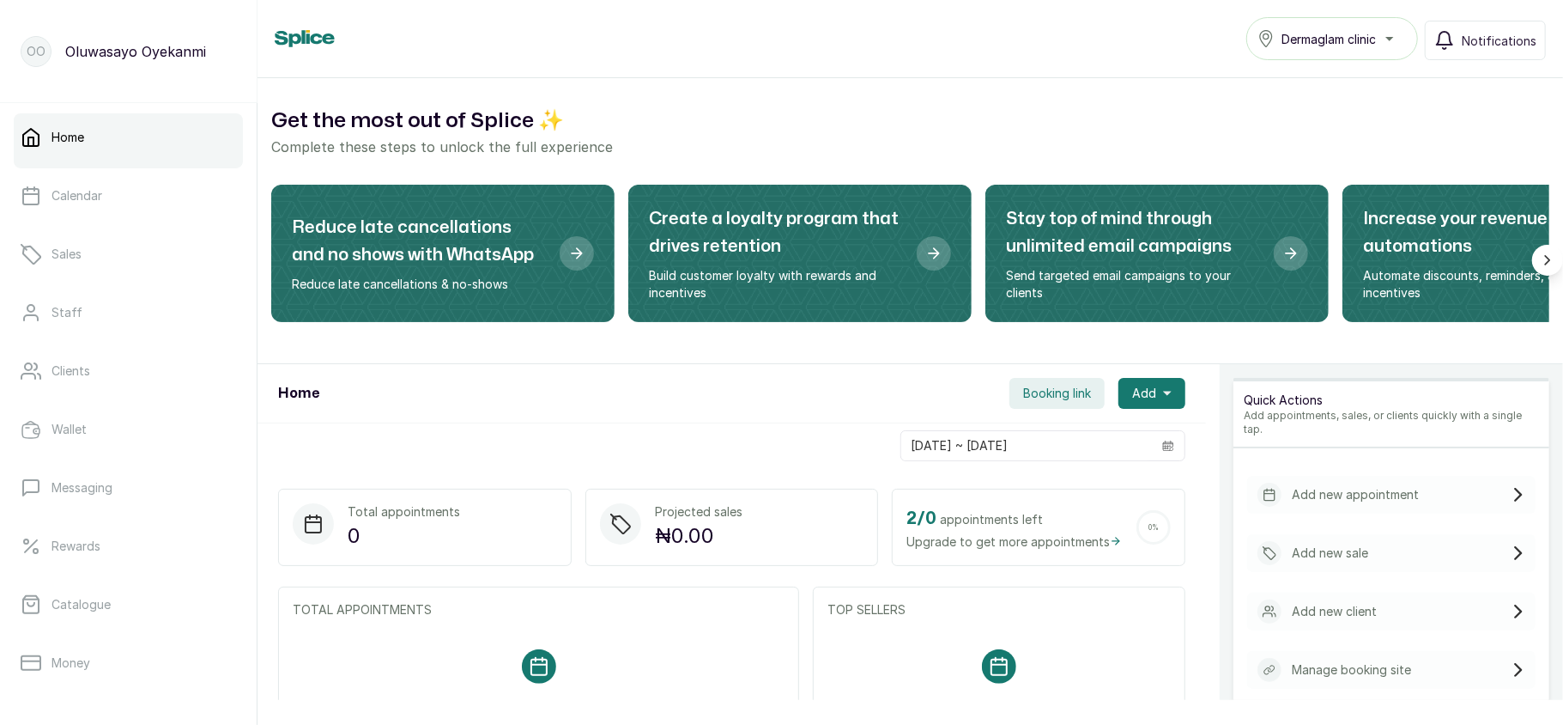
scroll to position [248, 0]
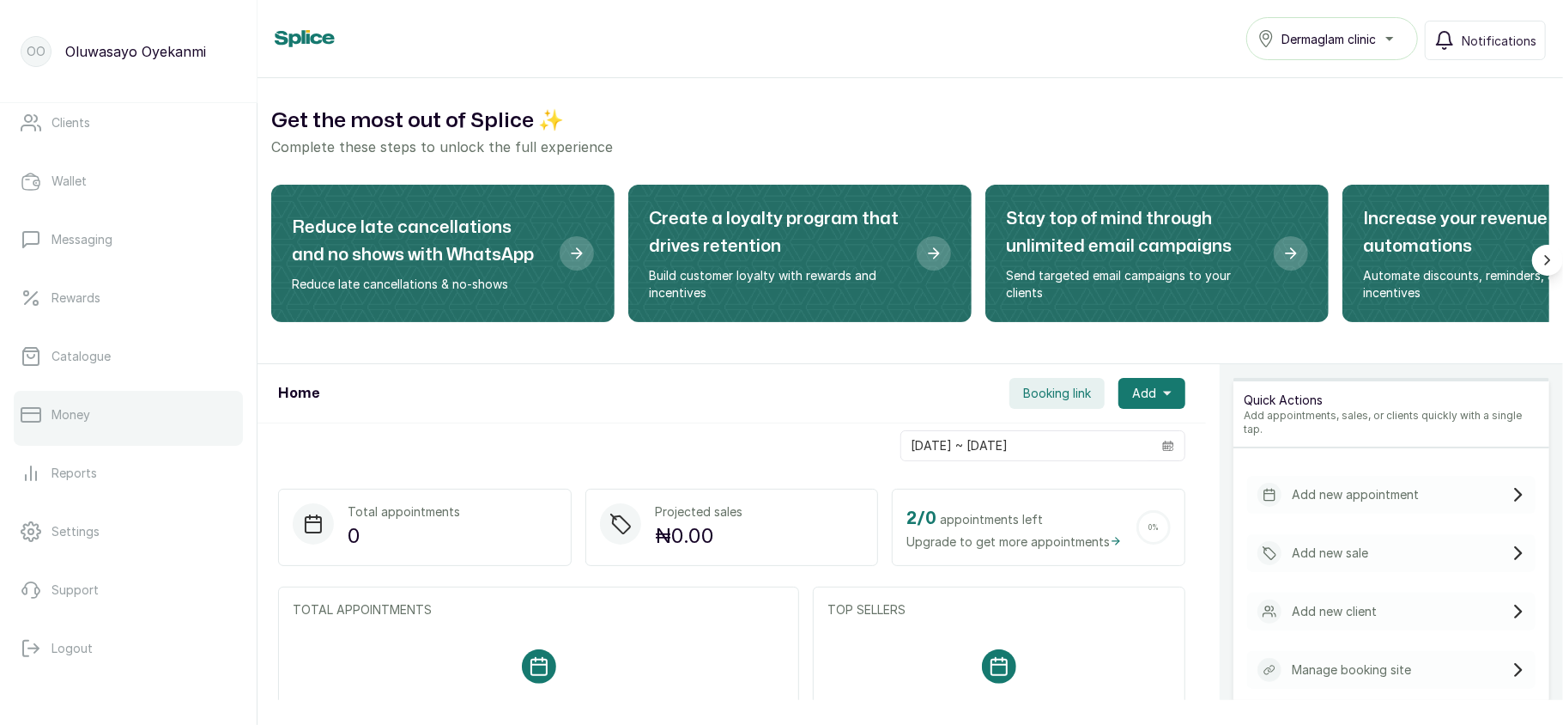
click at [93, 409] on link "Money" at bounding box center [128, 415] width 229 height 48
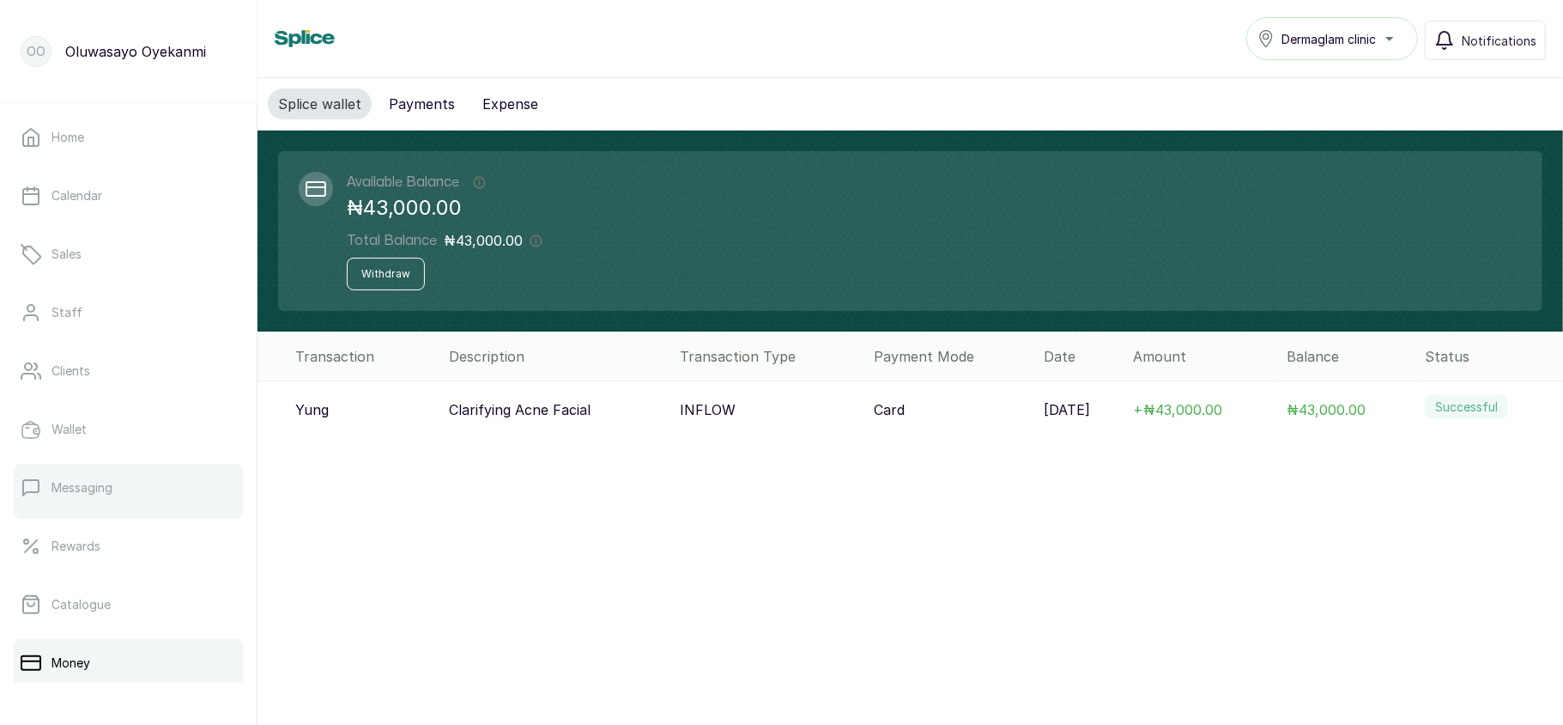
scroll to position [248, 0]
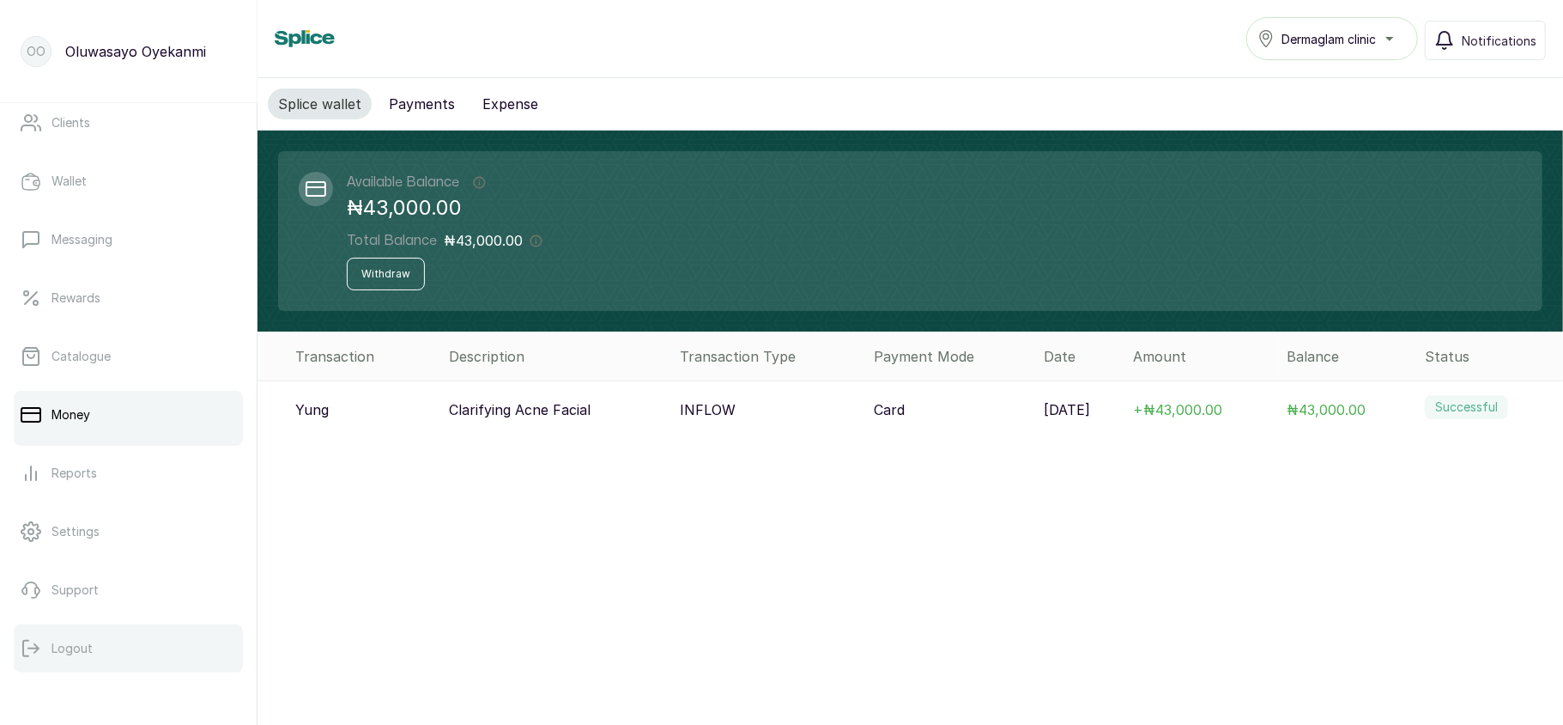
click at [81, 658] on button "Logout" at bounding box center [128, 648] width 229 height 48
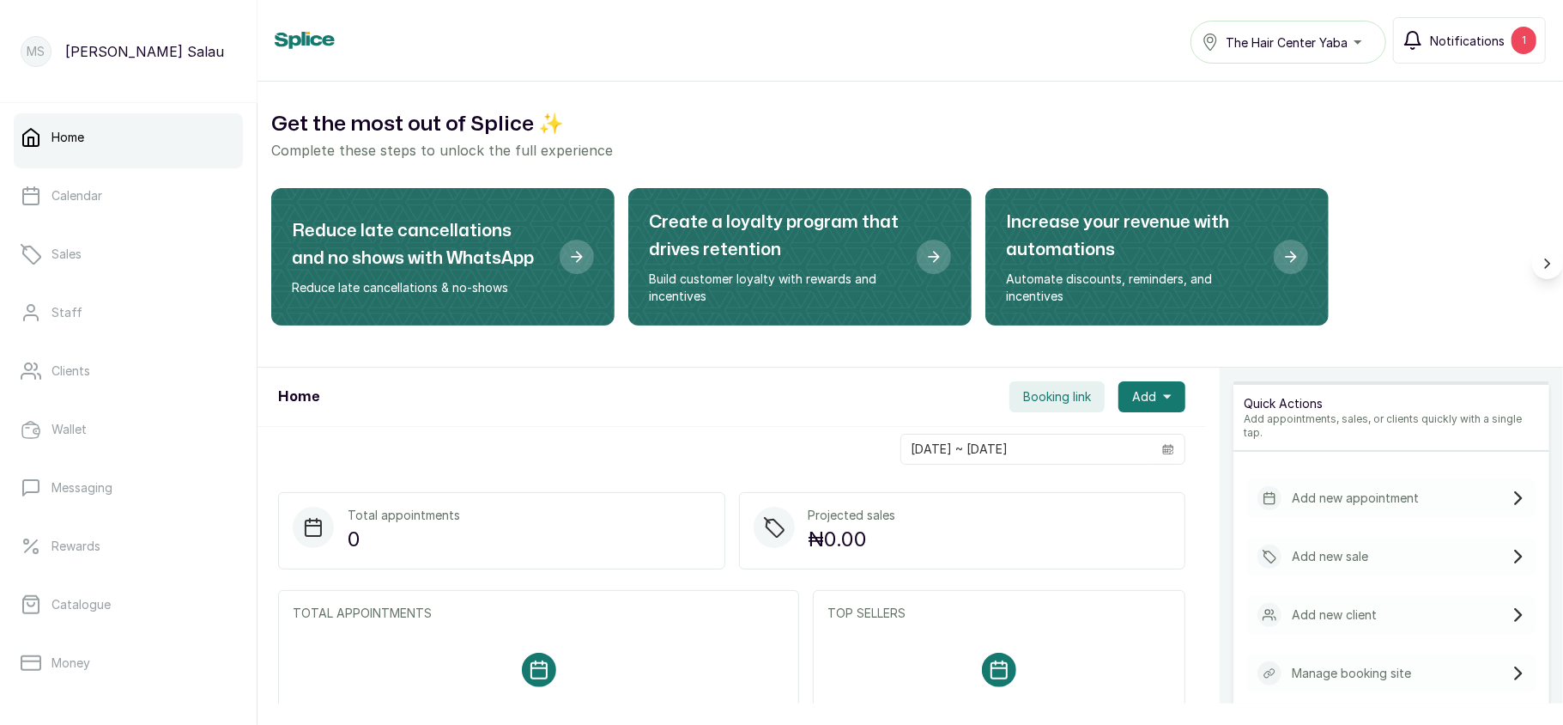
click at [1463, 29] on button "Notifications 1" at bounding box center [1469, 40] width 153 height 46
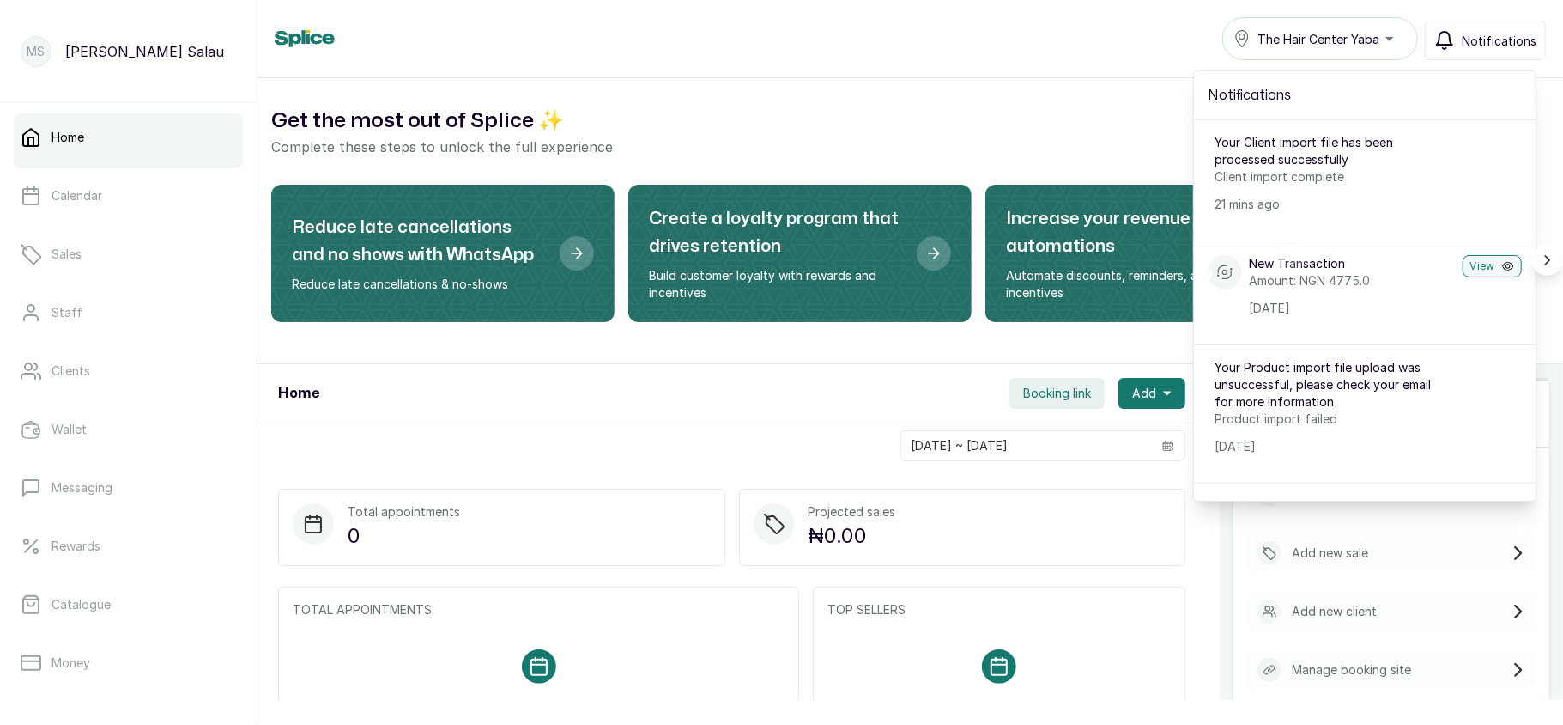
click at [1463, 29] on button "Notifications" at bounding box center [1485, 40] width 121 height 39
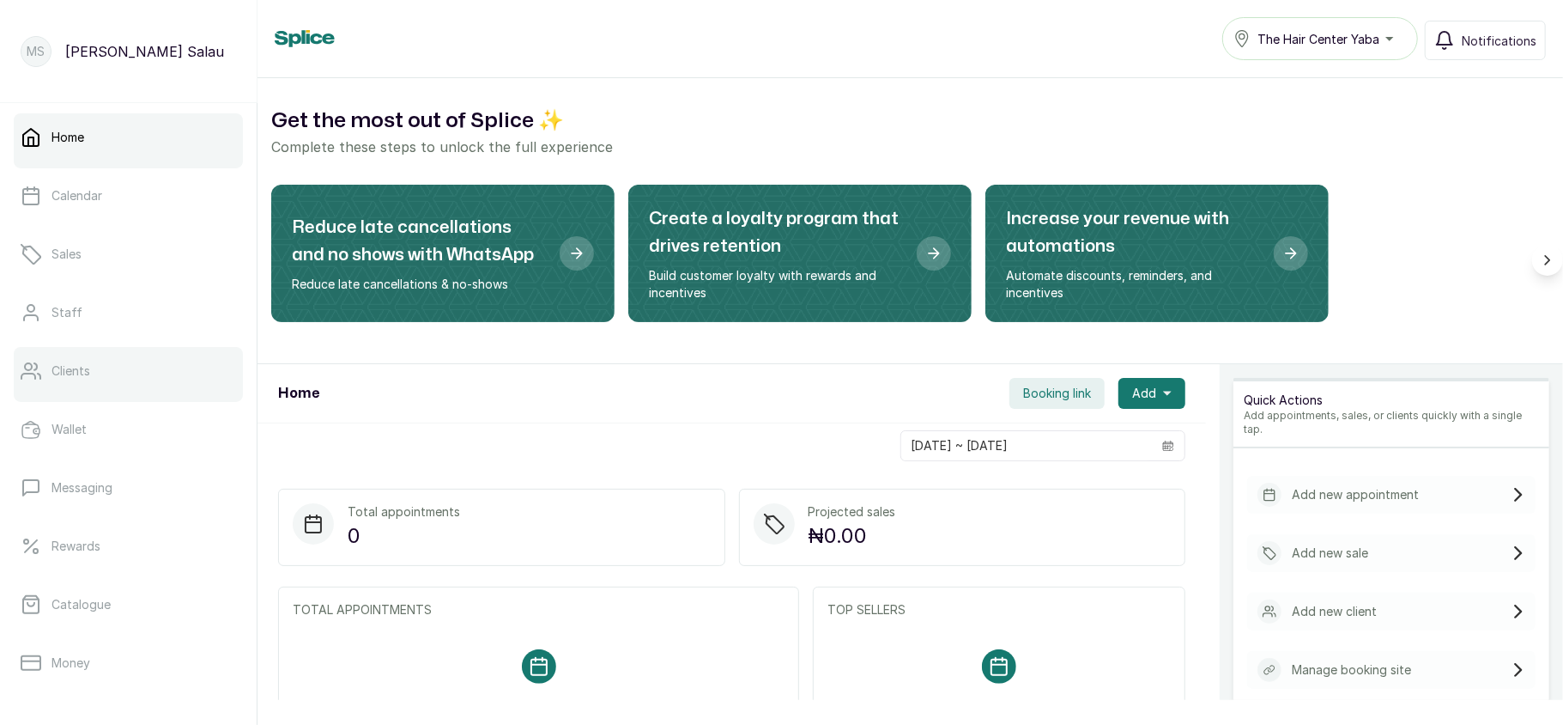
click at [159, 361] on link "Clients" at bounding box center [128, 371] width 229 height 48
